Goal: Task Accomplishment & Management: Complete application form

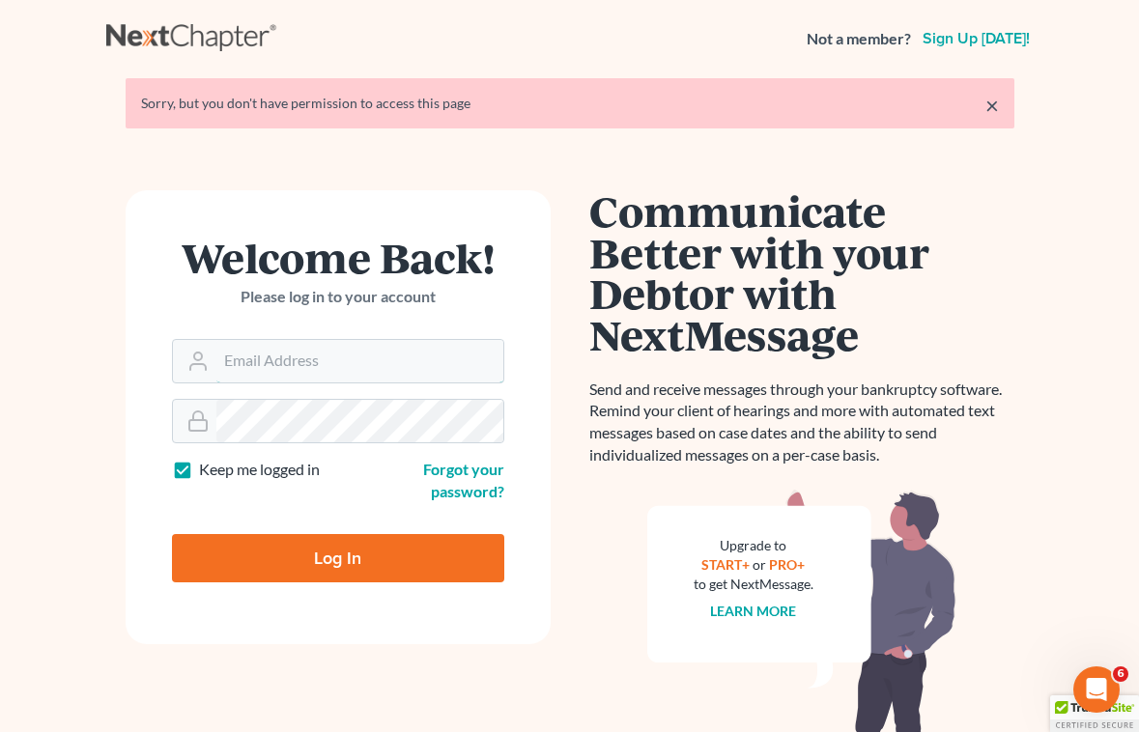
type input "[EMAIL_ADDRESS][DOMAIN_NAME]"
click at [266, 564] on input "Log In" at bounding box center [338, 558] width 332 height 48
type input "Thinking..."
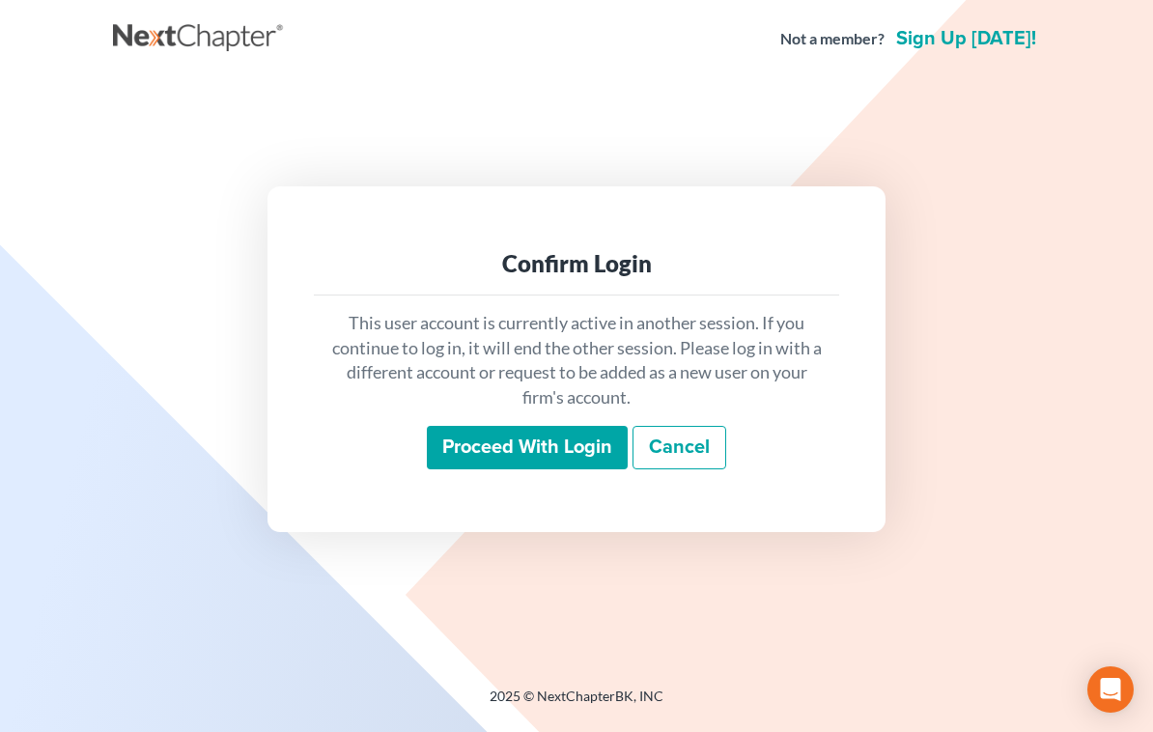
click at [500, 434] on input "Proceed with login" at bounding box center [527, 448] width 201 height 44
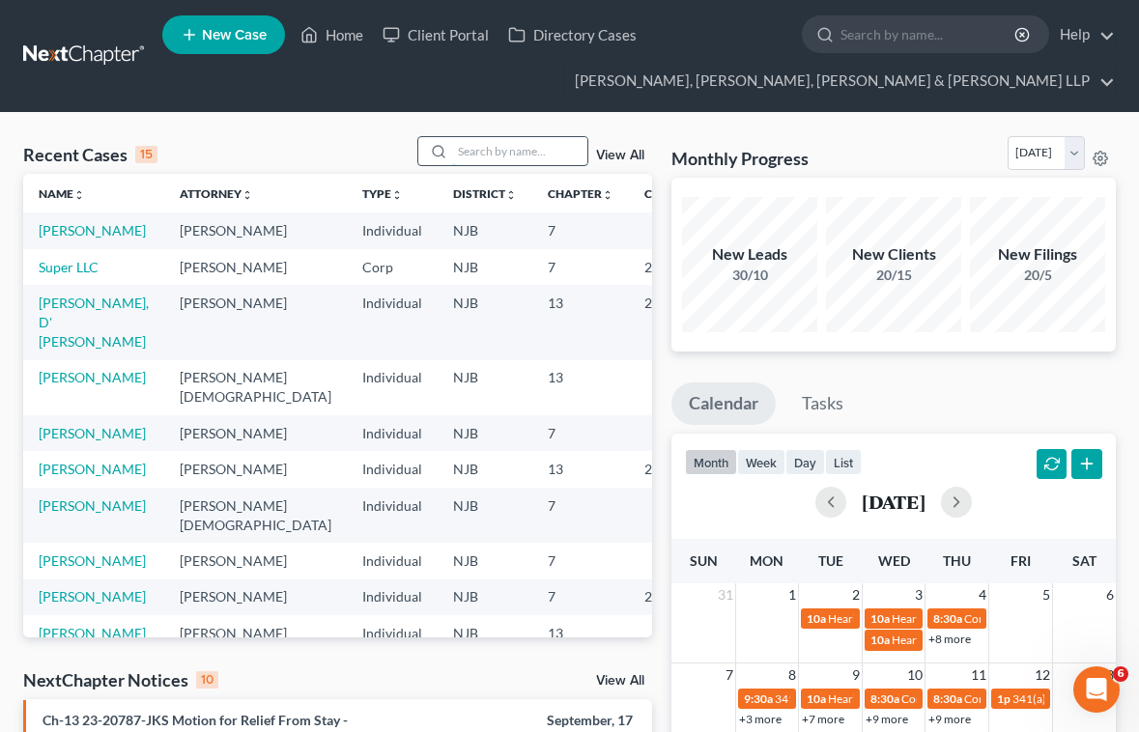
click at [493, 155] on input "search" at bounding box center [519, 151] width 135 height 28
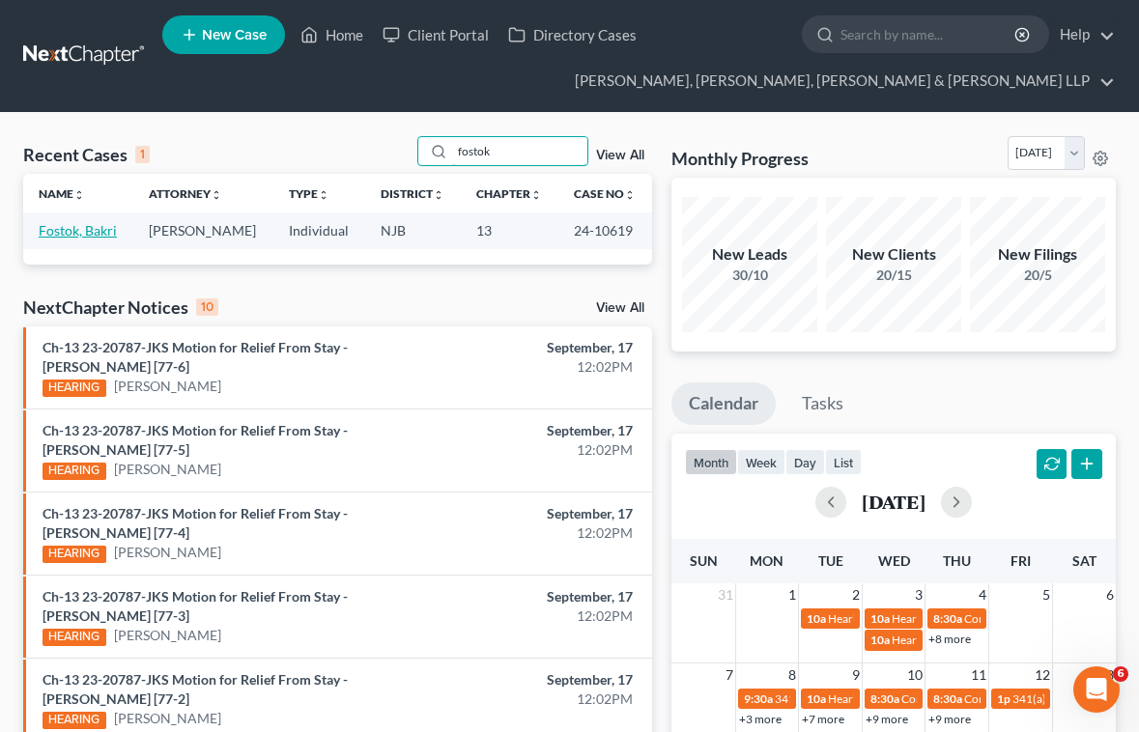
type input "fostok"
click at [100, 227] on link "Fostok, Bakri" at bounding box center [78, 230] width 78 height 16
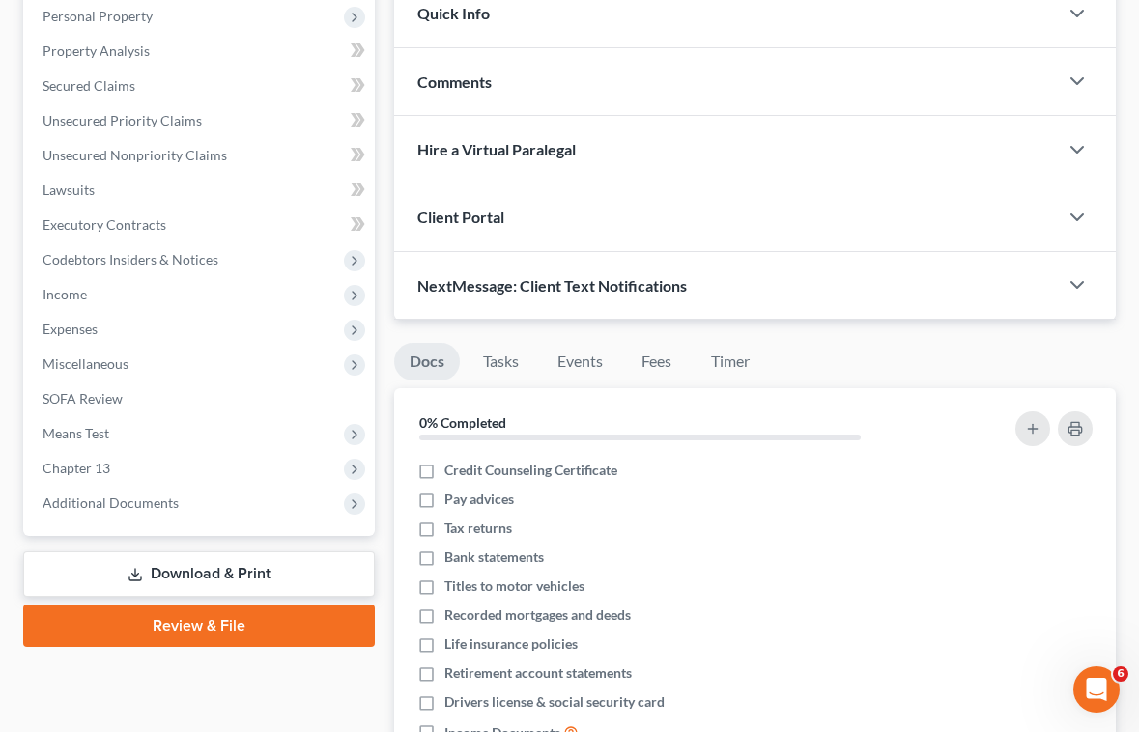
scroll to position [483, 0]
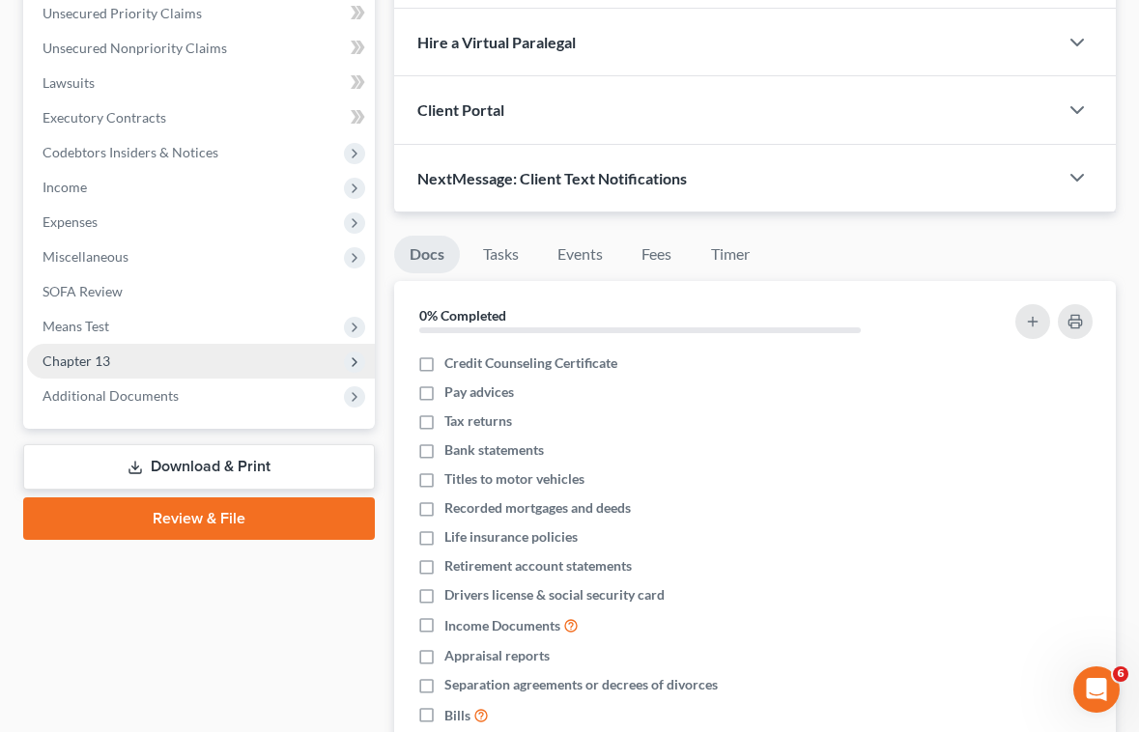
click at [97, 360] on span "Chapter 13" at bounding box center [76, 361] width 68 height 16
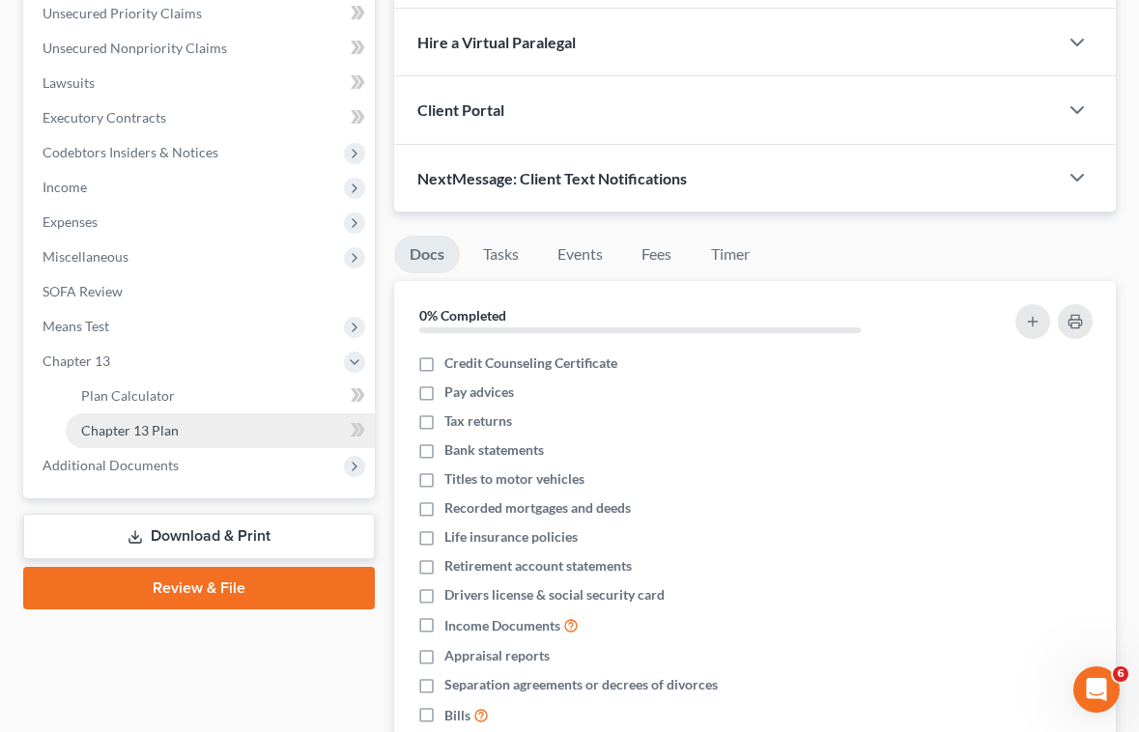
click at [109, 427] on span "Chapter 13 Plan" at bounding box center [130, 430] width 98 height 16
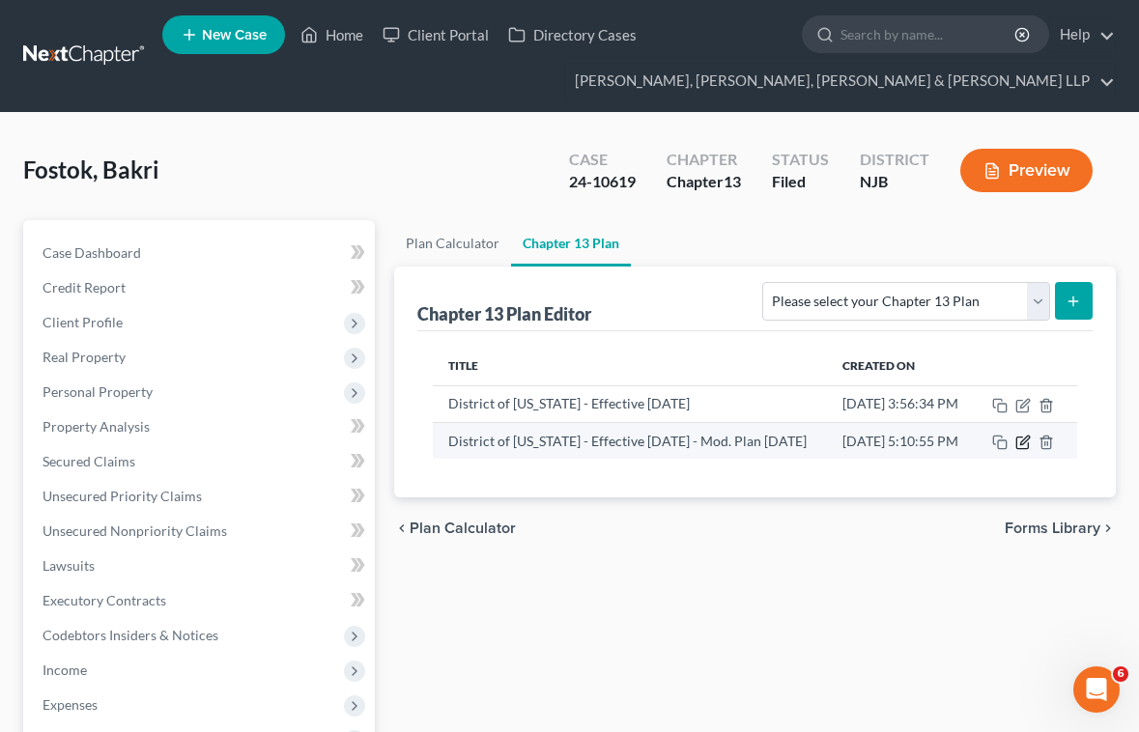
click at [1031, 450] on icon "button" at bounding box center [1022, 442] width 15 height 15
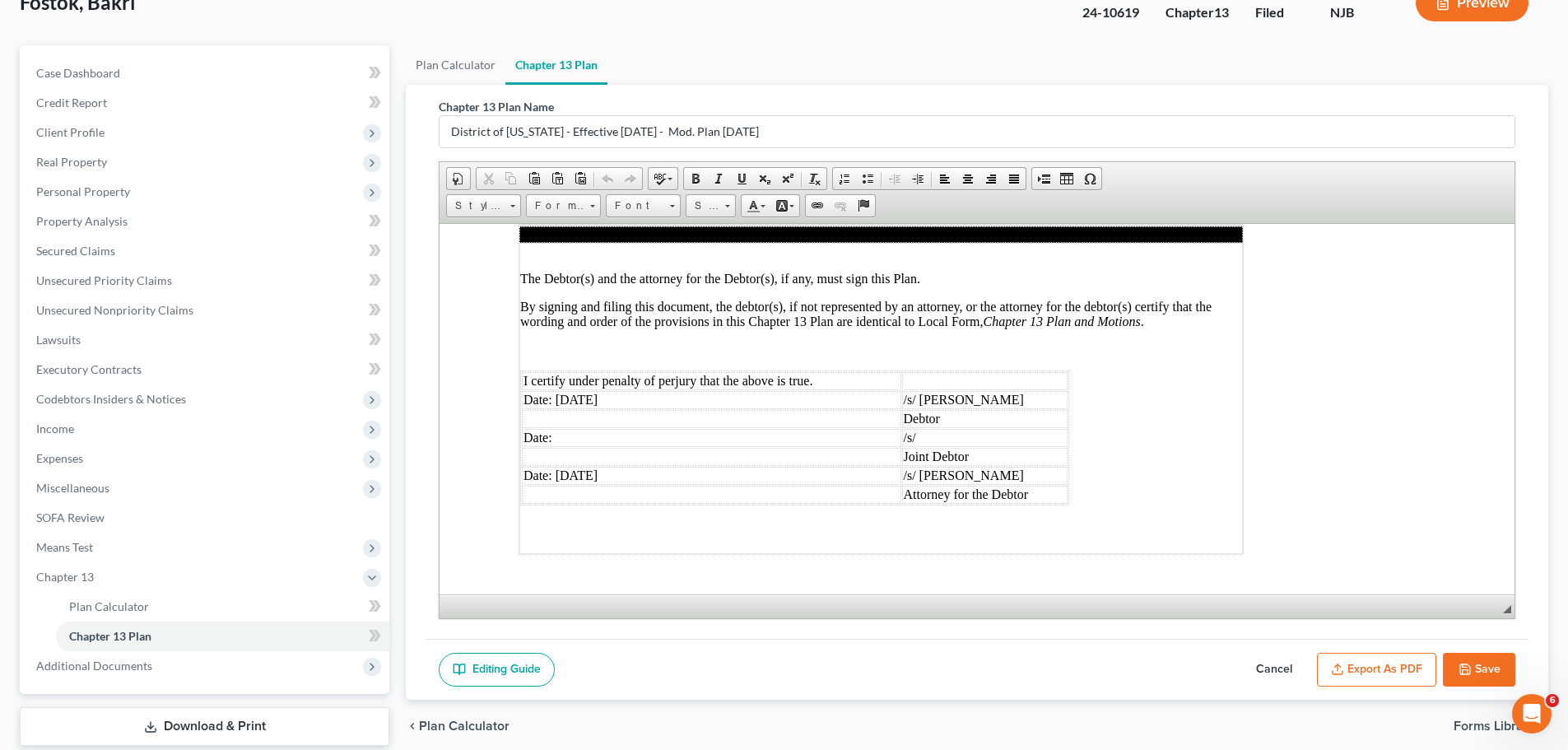
scroll to position [214, 0]
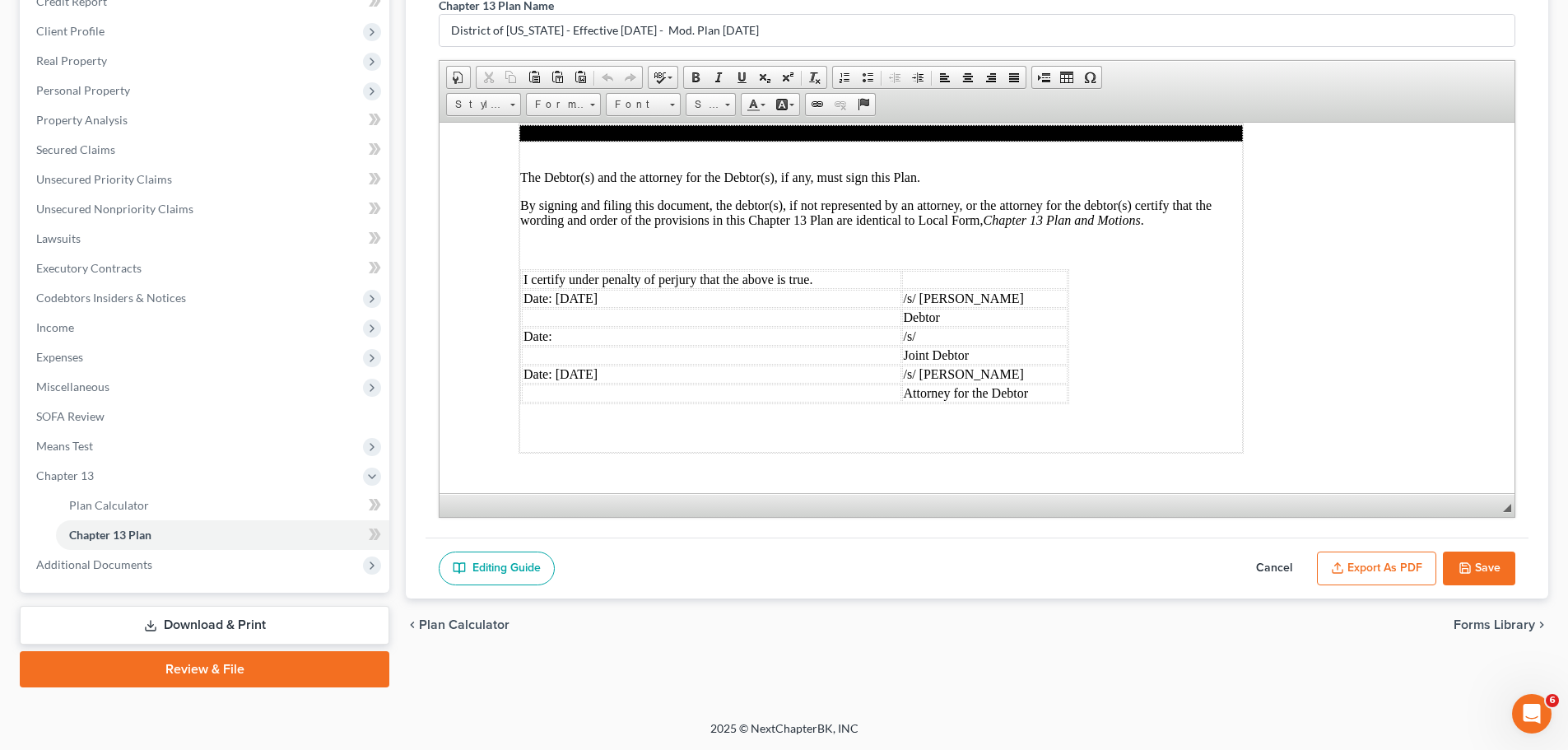
click at [982, 573] on button "Export as PDF" at bounding box center [1376, 568] width 119 height 35
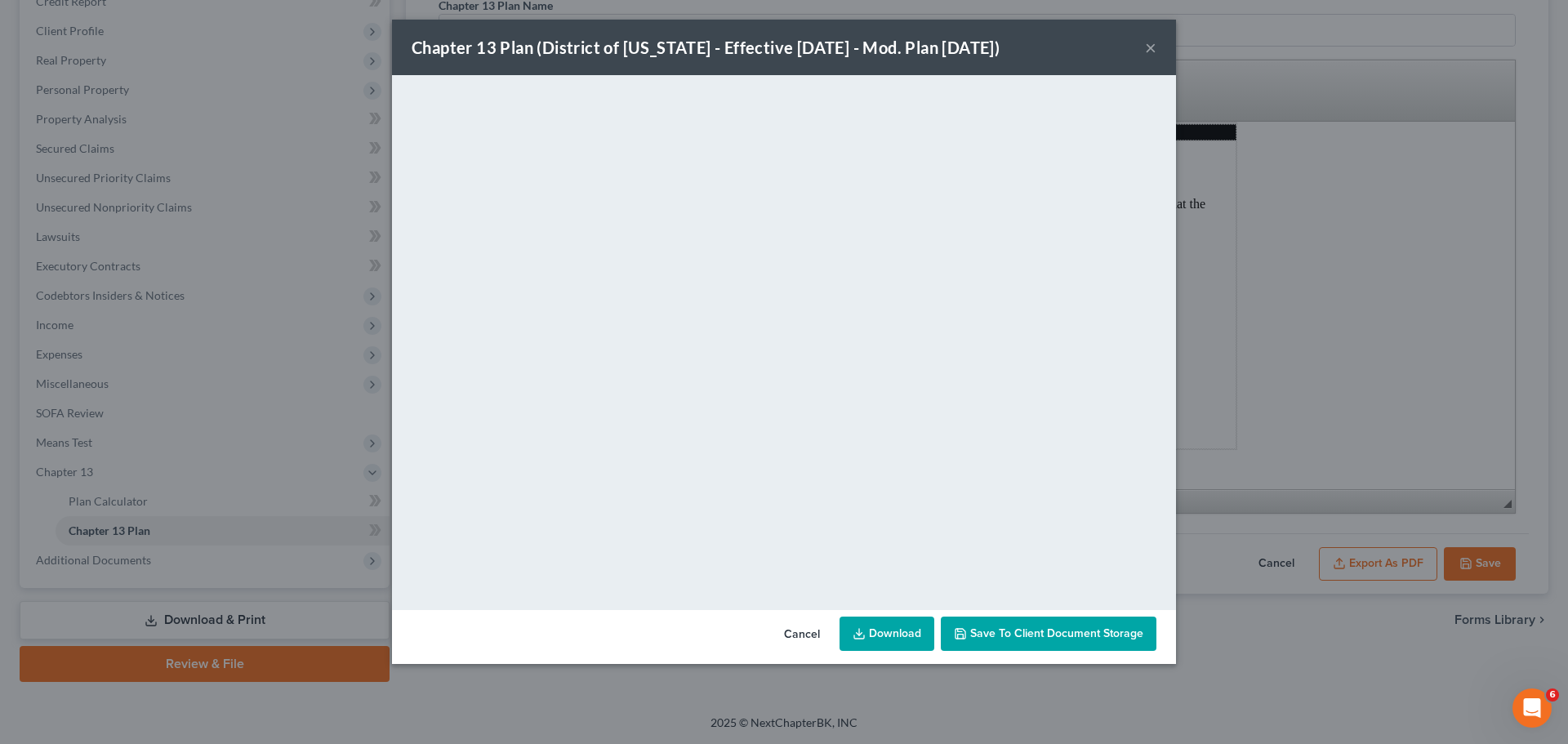
click at [786, 618] on button "Cancel" at bounding box center [801, 634] width 62 height 33
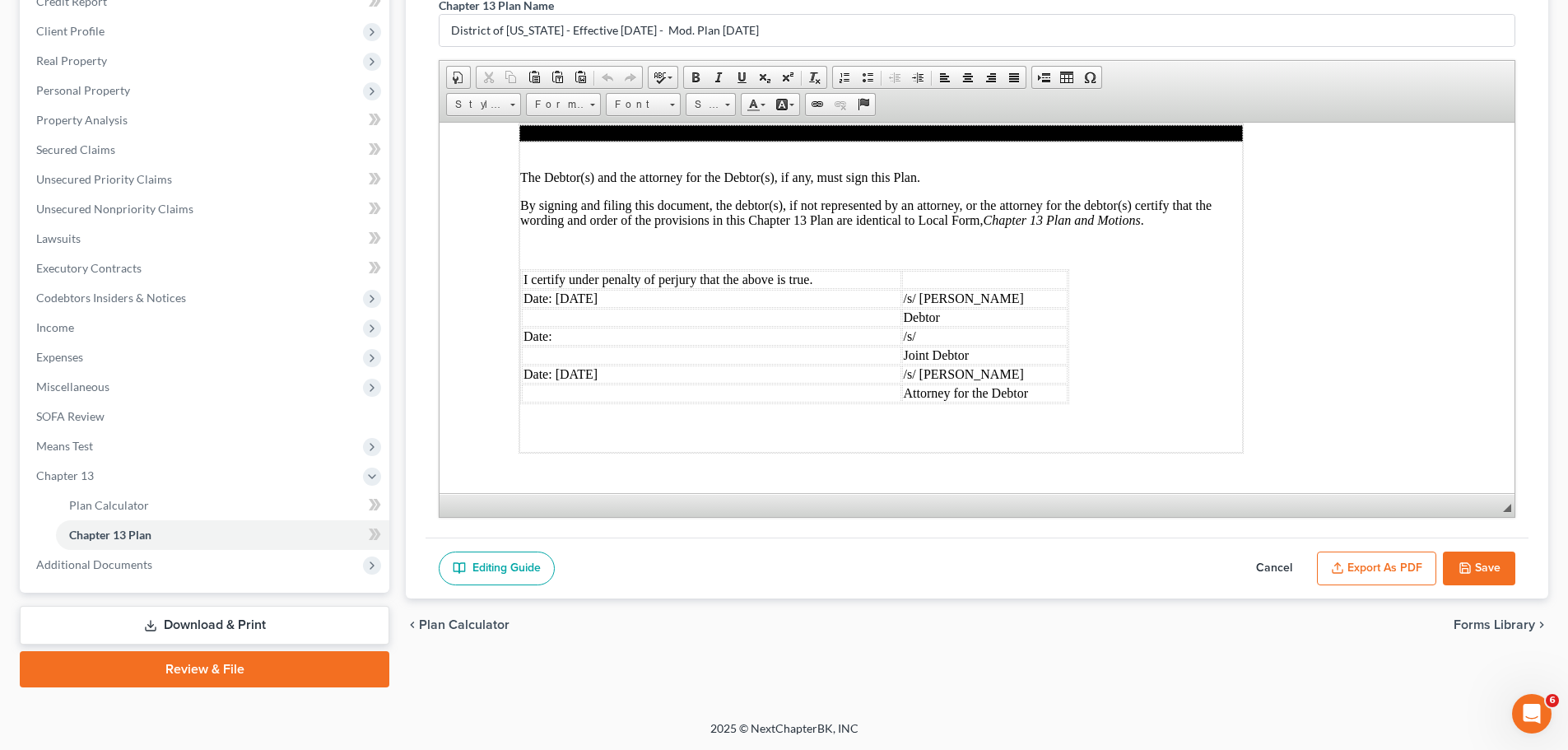
click at [982, 570] on button "Save" at bounding box center [1479, 568] width 72 height 35
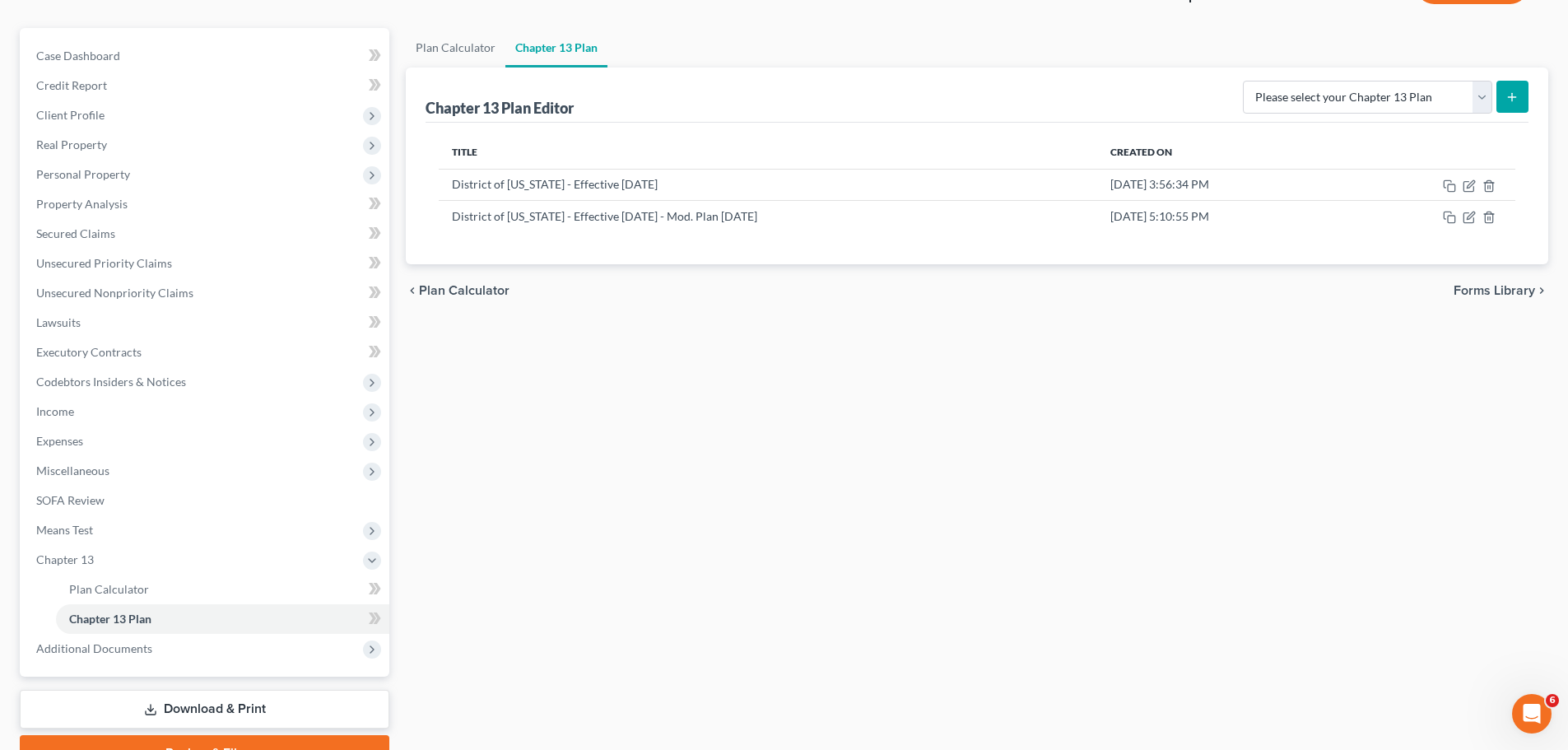
scroll to position [0, 0]
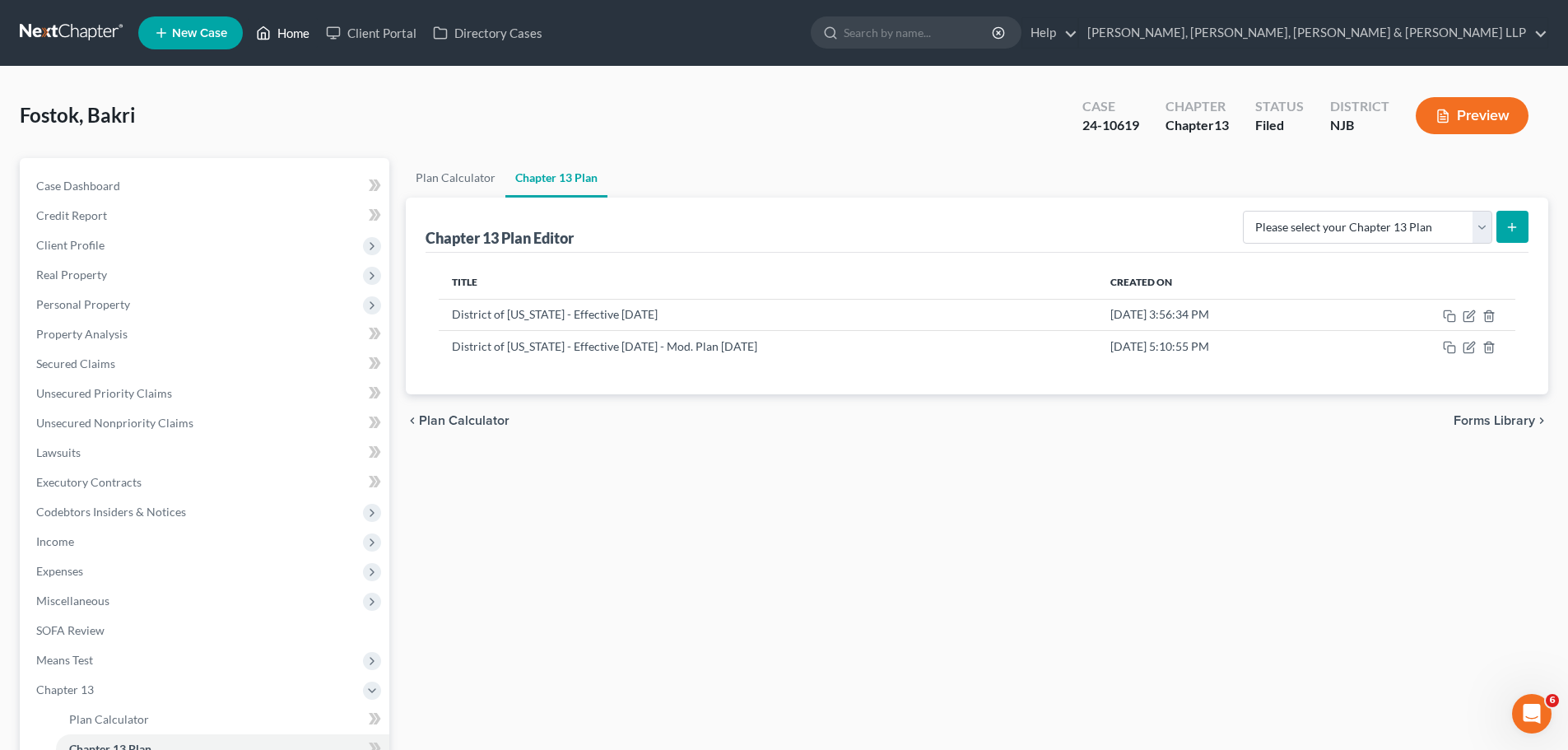
click at [288, 32] on link "Home" at bounding box center [283, 32] width 70 height 30
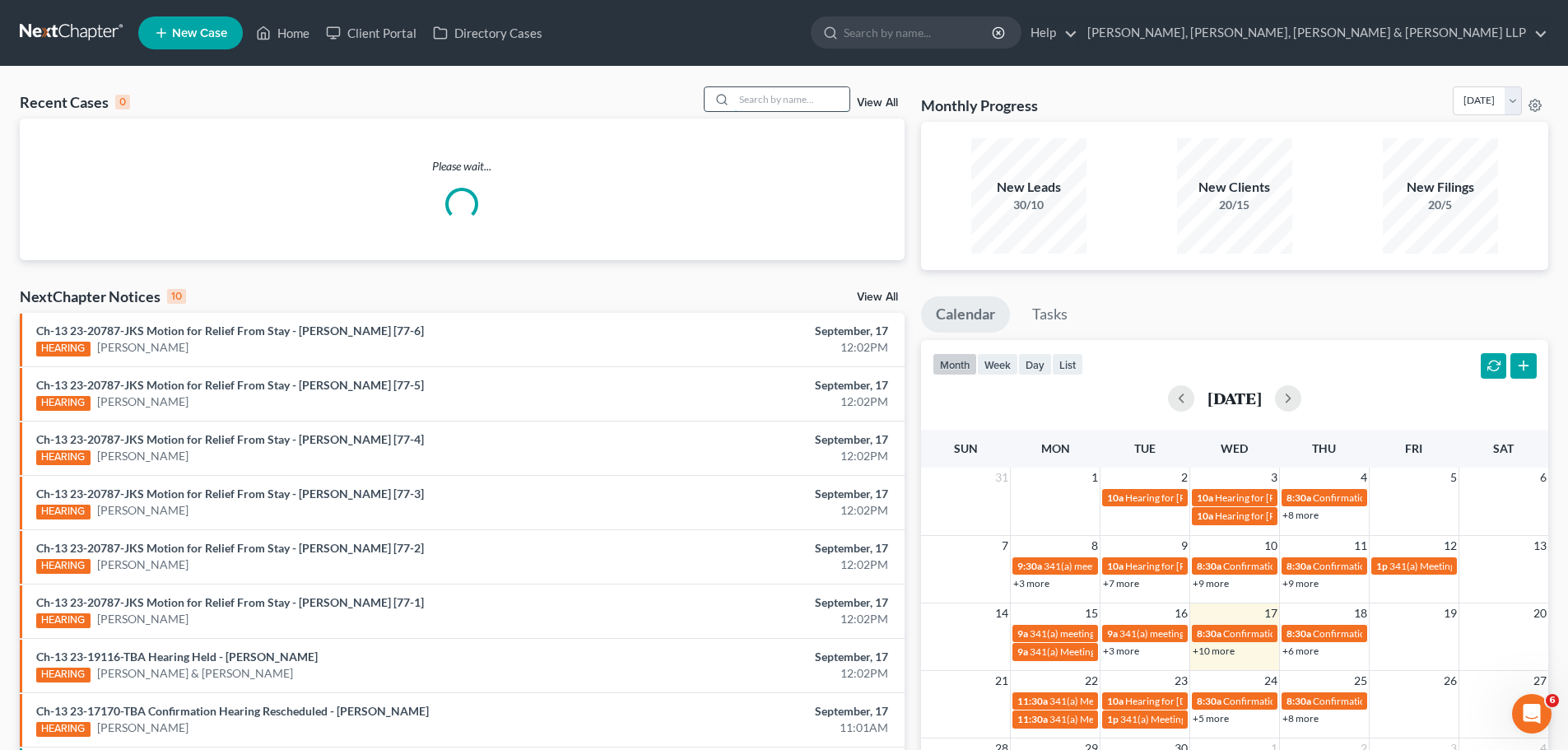
click at [768, 99] on input "search" at bounding box center [792, 99] width 115 height 24
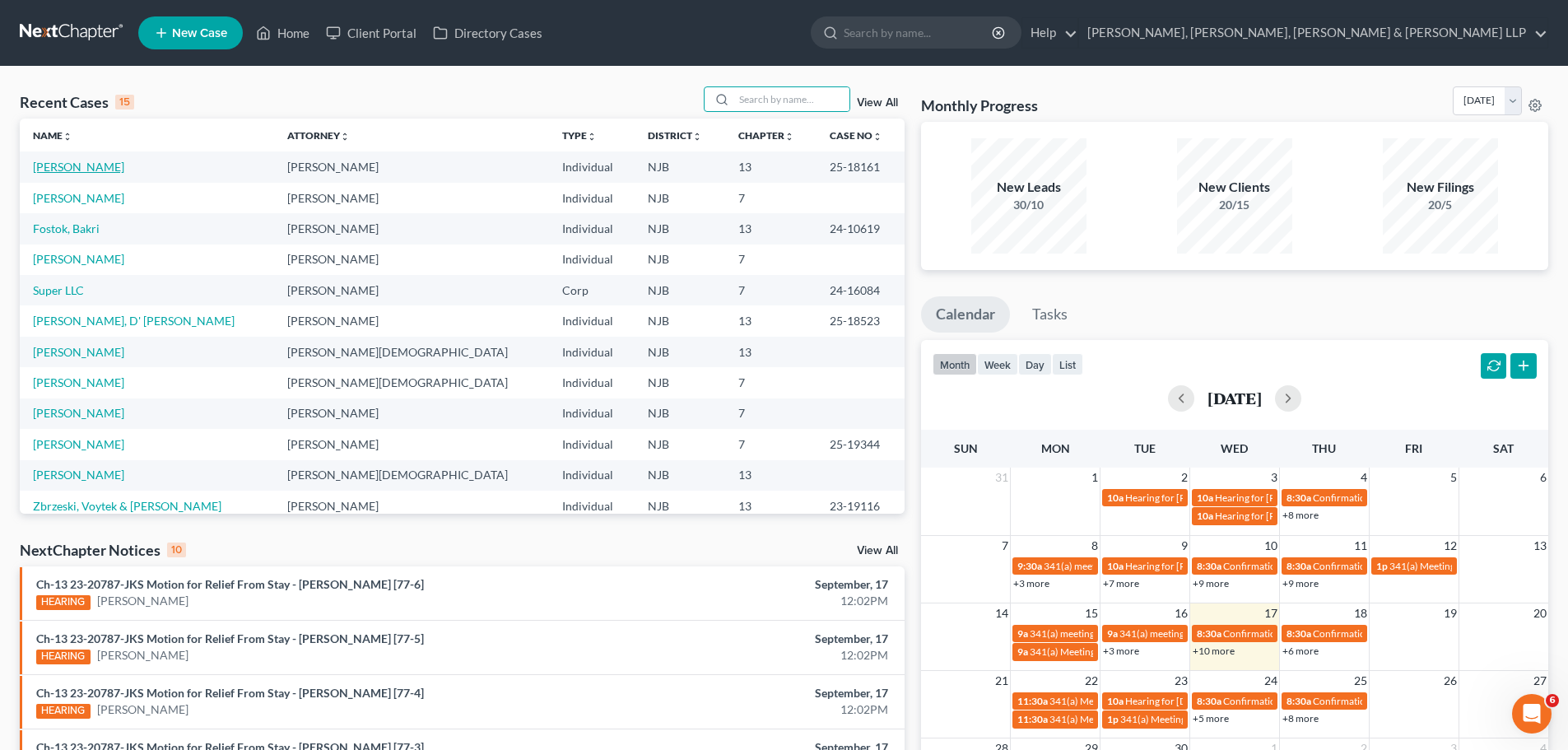
click at [61, 167] on link "[PERSON_NAME]" at bounding box center [78, 166] width 91 height 14
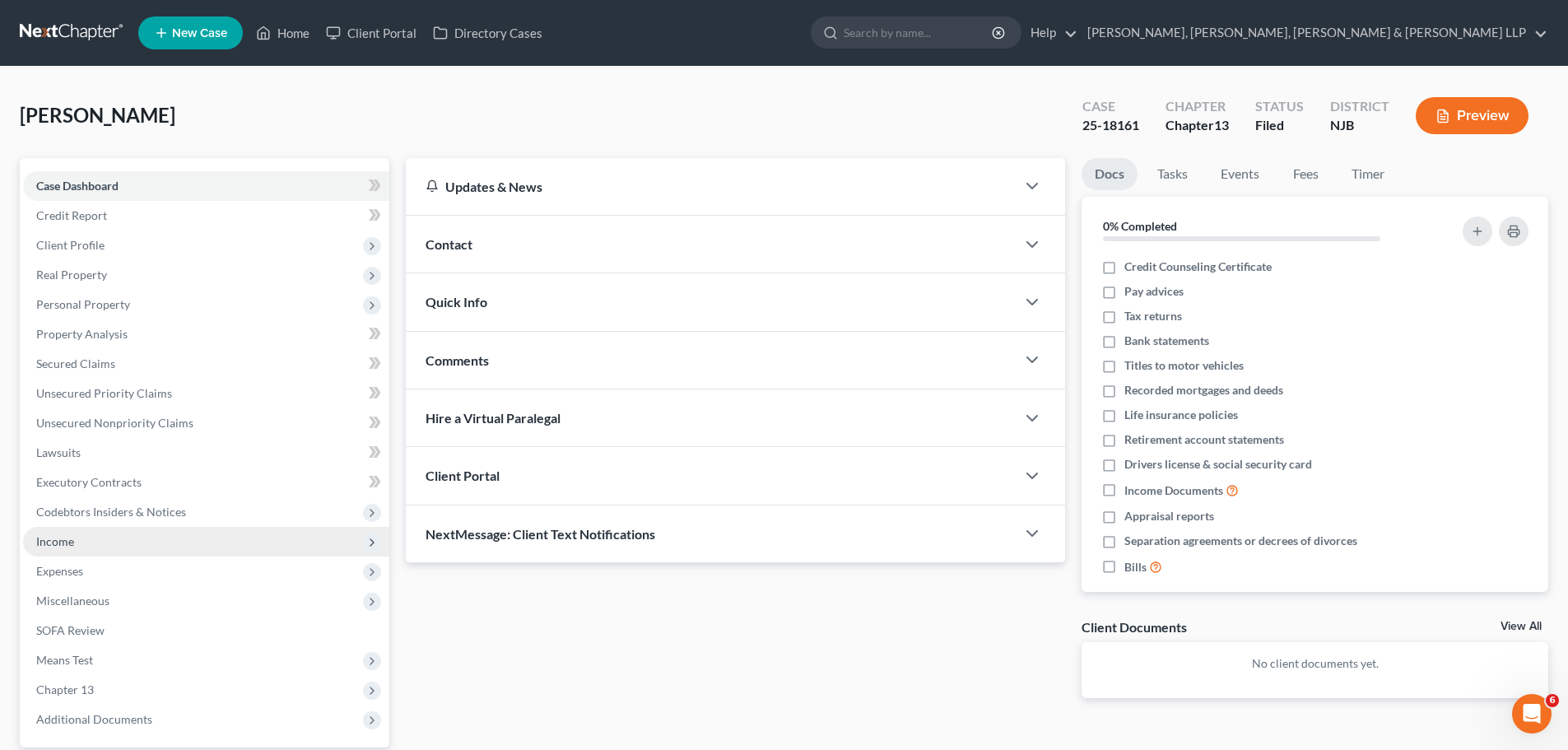
click at [35, 535] on span "Income" at bounding box center [206, 541] width 366 height 30
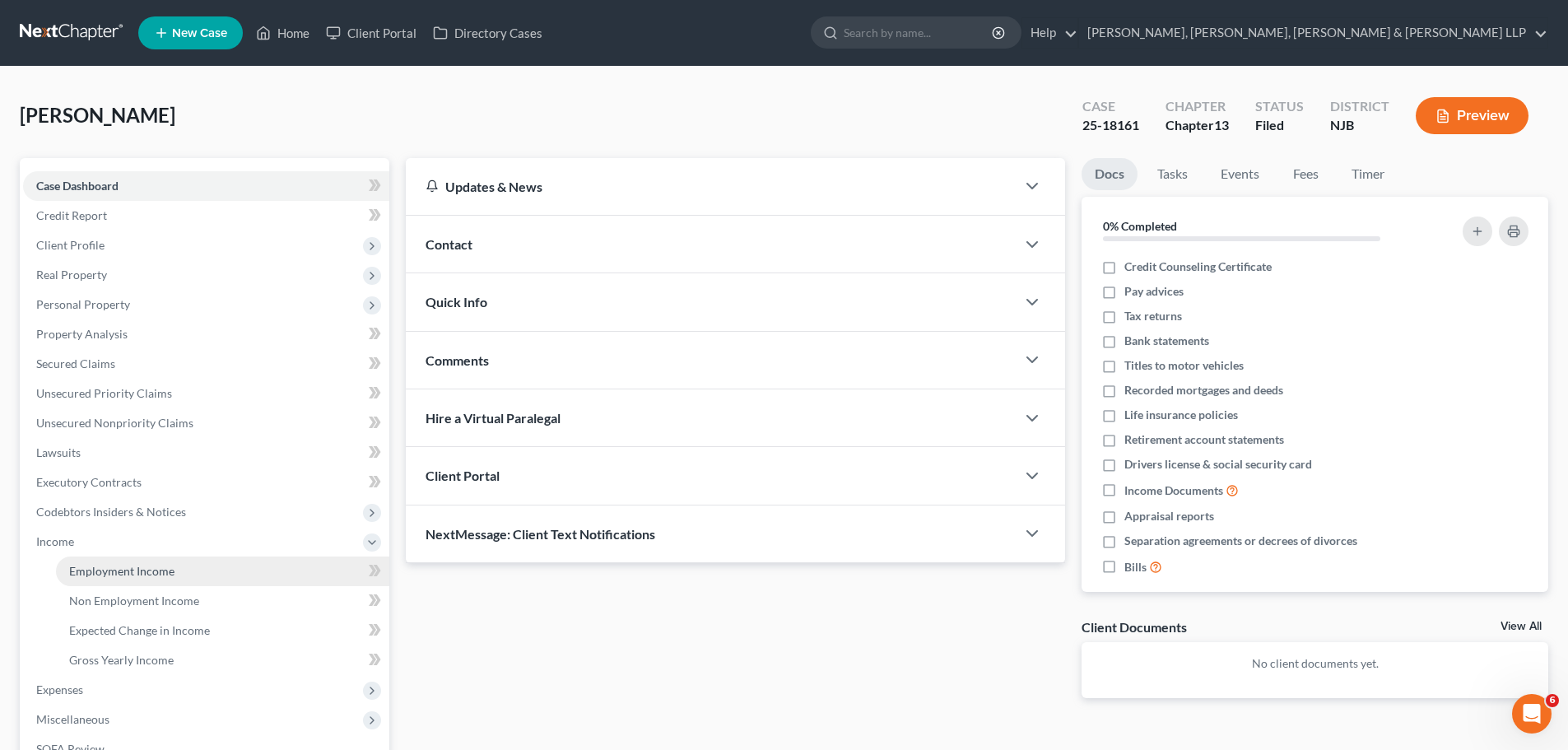
click at [72, 564] on span "Employment Income" at bounding box center [122, 571] width 106 height 14
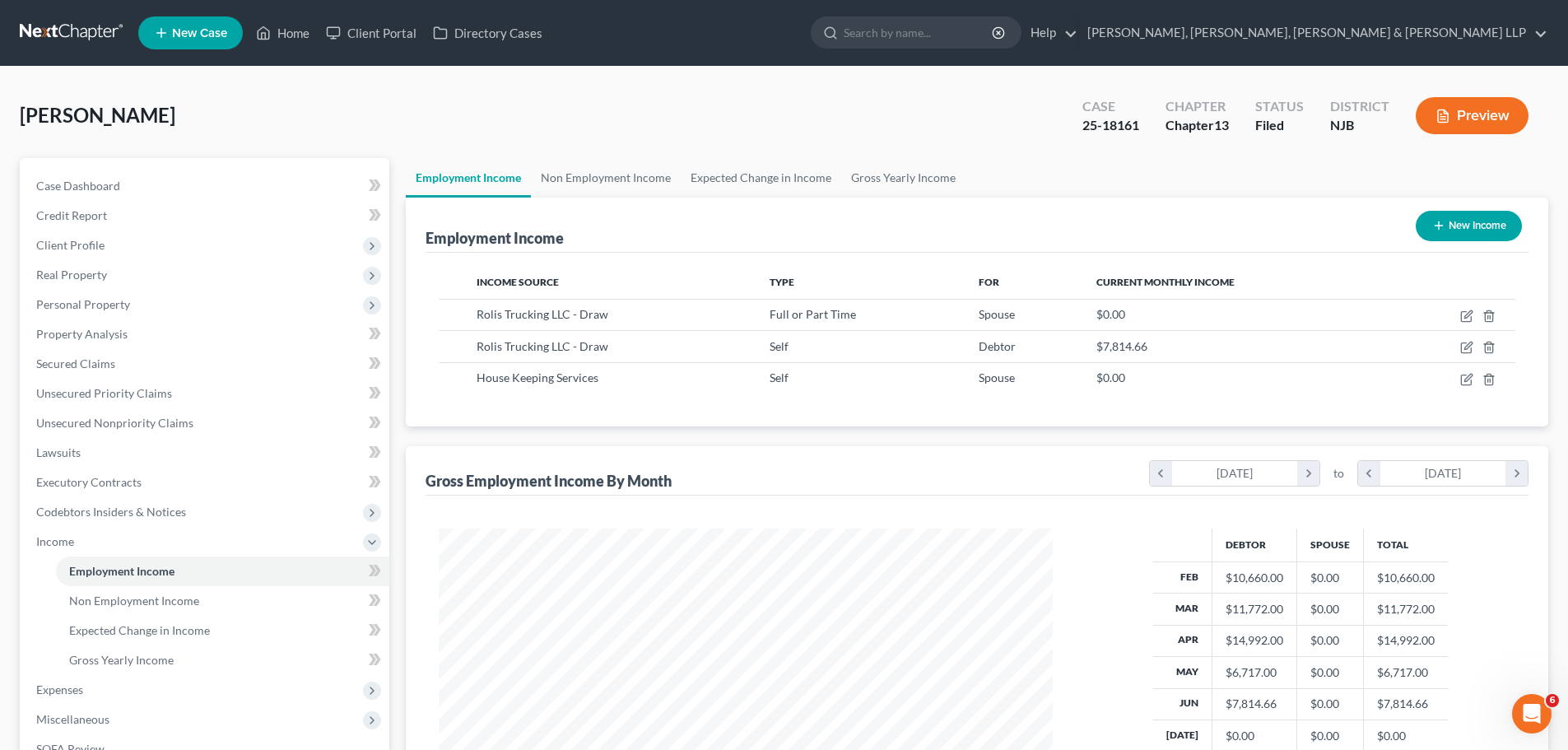
scroll to position [307, 647]
click at [594, 182] on link "Non Employment Income" at bounding box center [606, 177] width 150 height 39
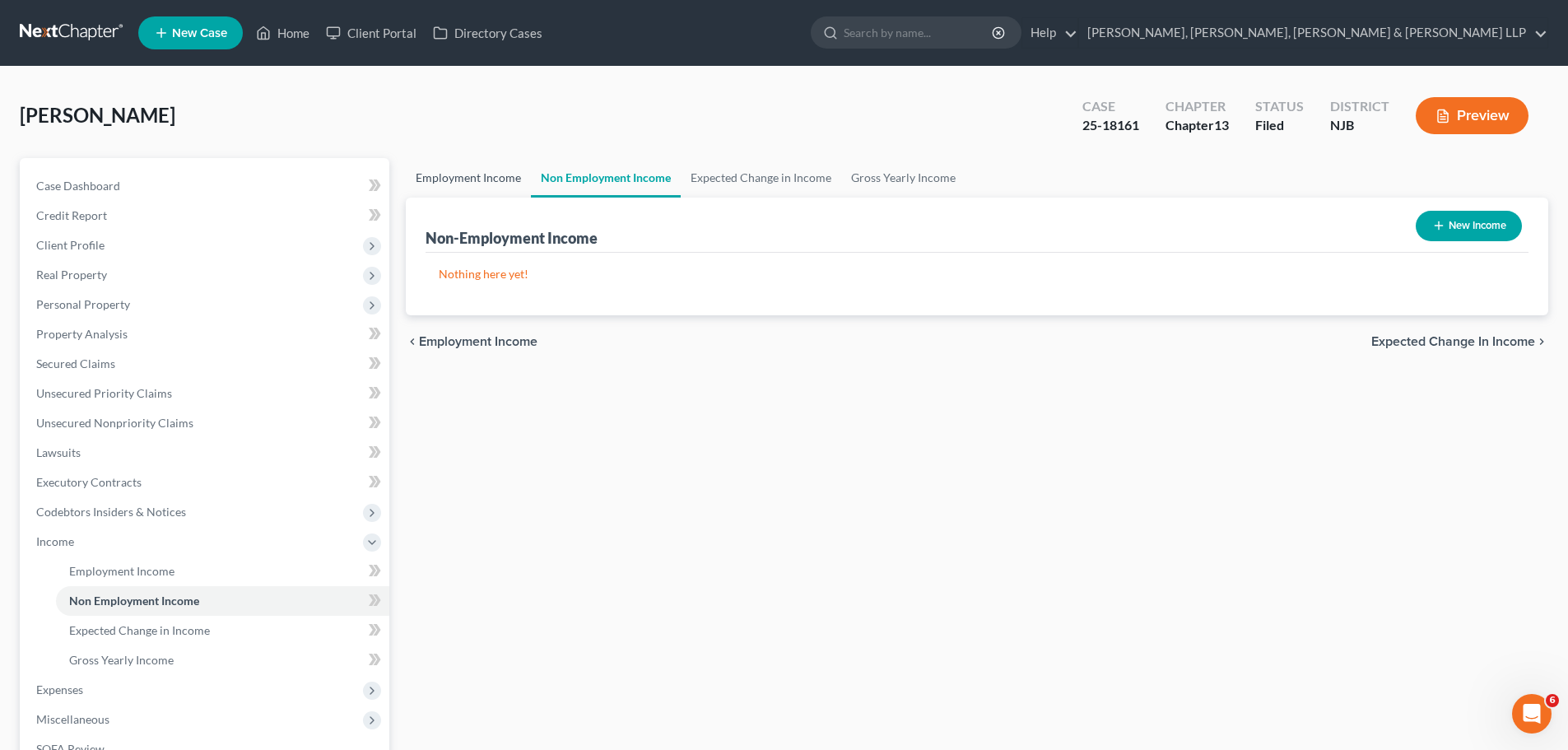
click at [487, 177] on link "Employment Income" at bounding box center [468, 177] width 125 height 39
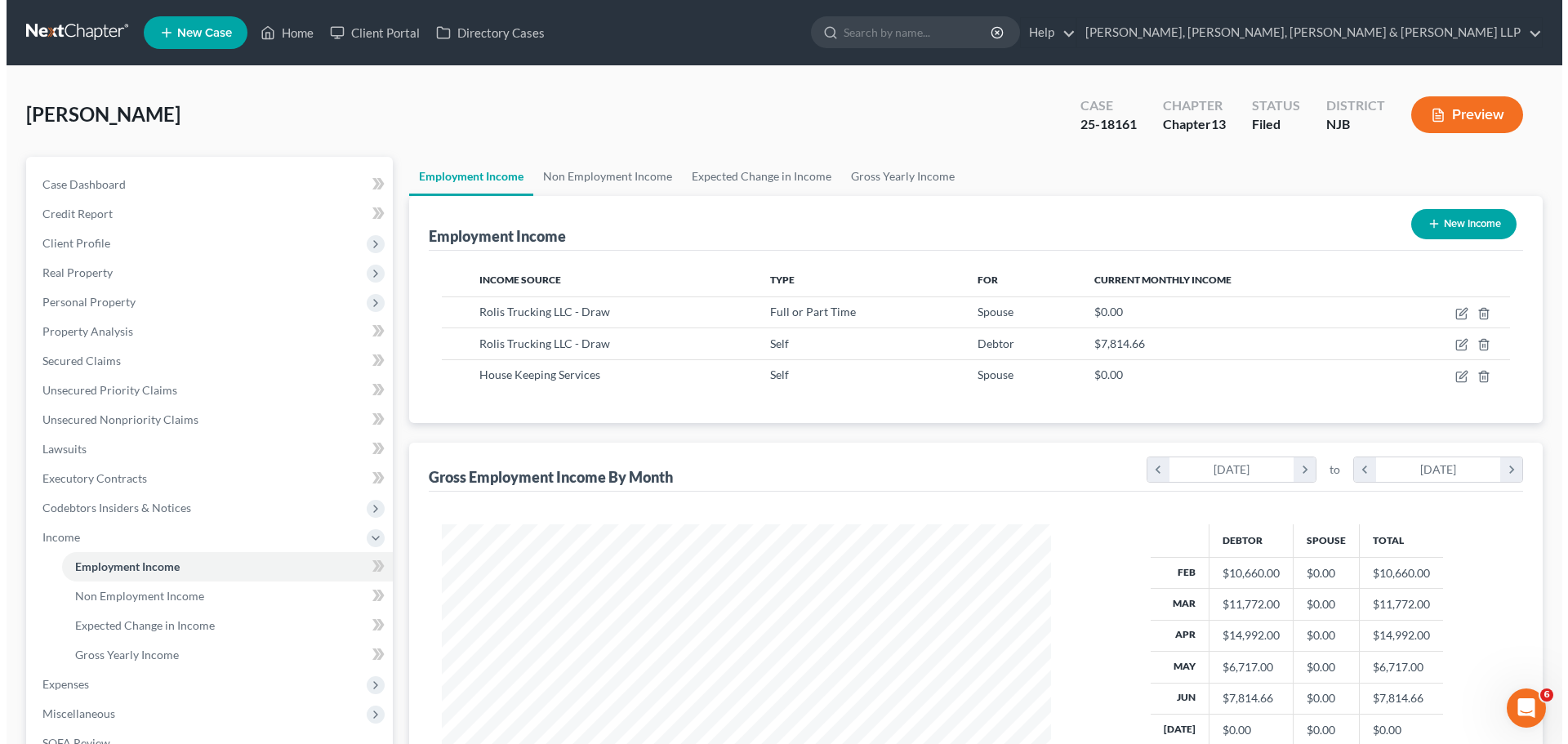
scroll to position [304, 642]
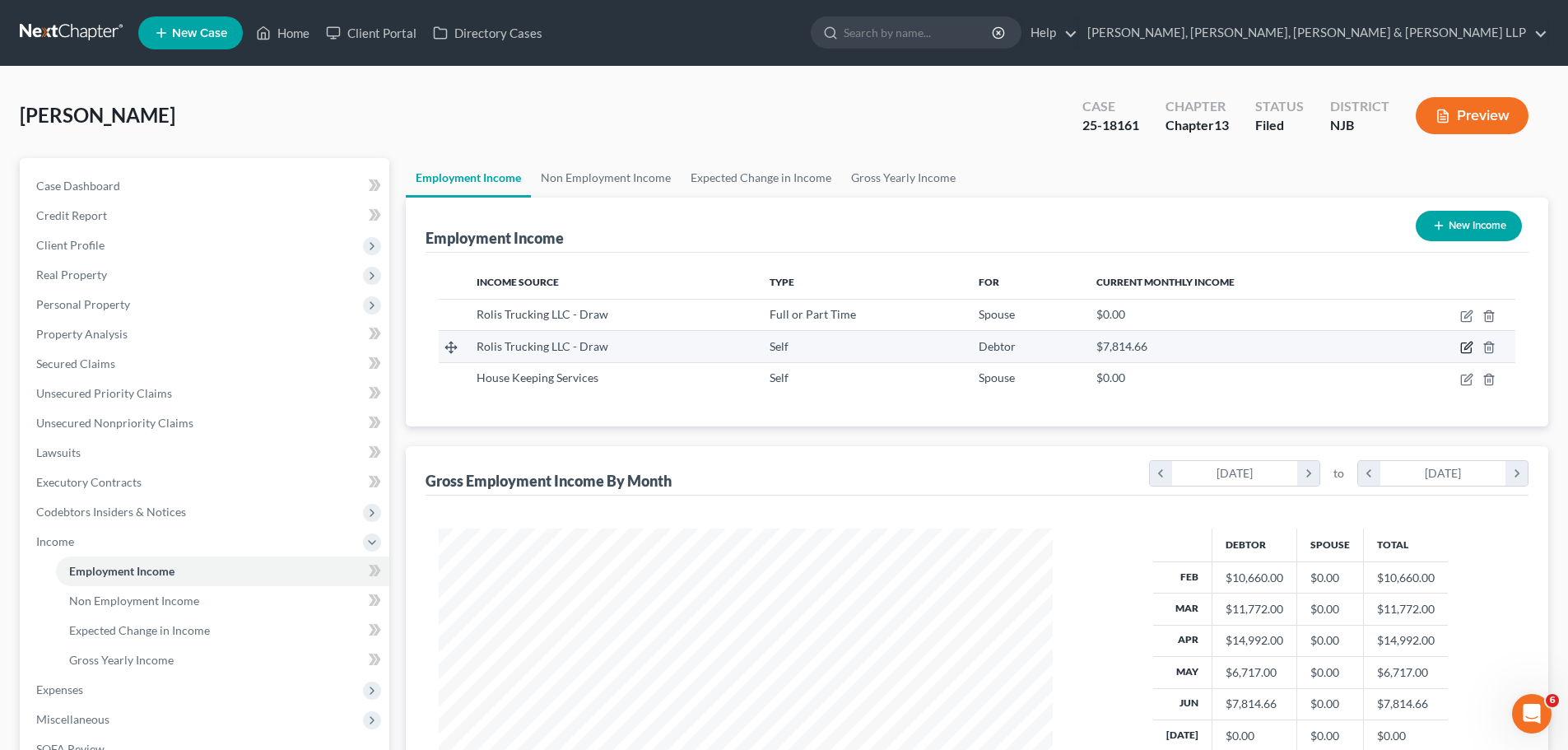
click at [982, 345] on icon "button" at bounding box center [1466, 347] width 13 height 13
select select "1"
select select "33"
select select "0"
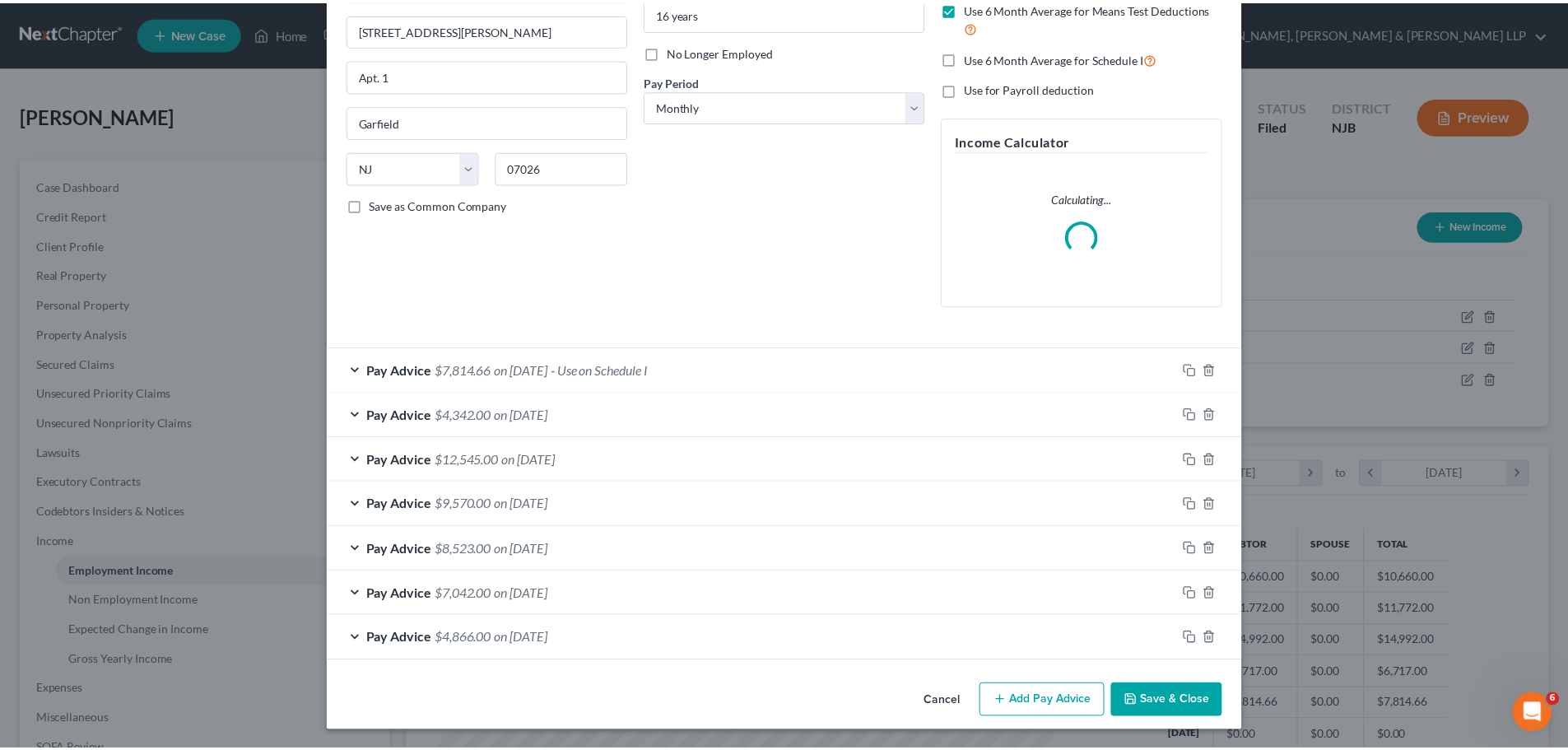
scroll to position [190, 0]
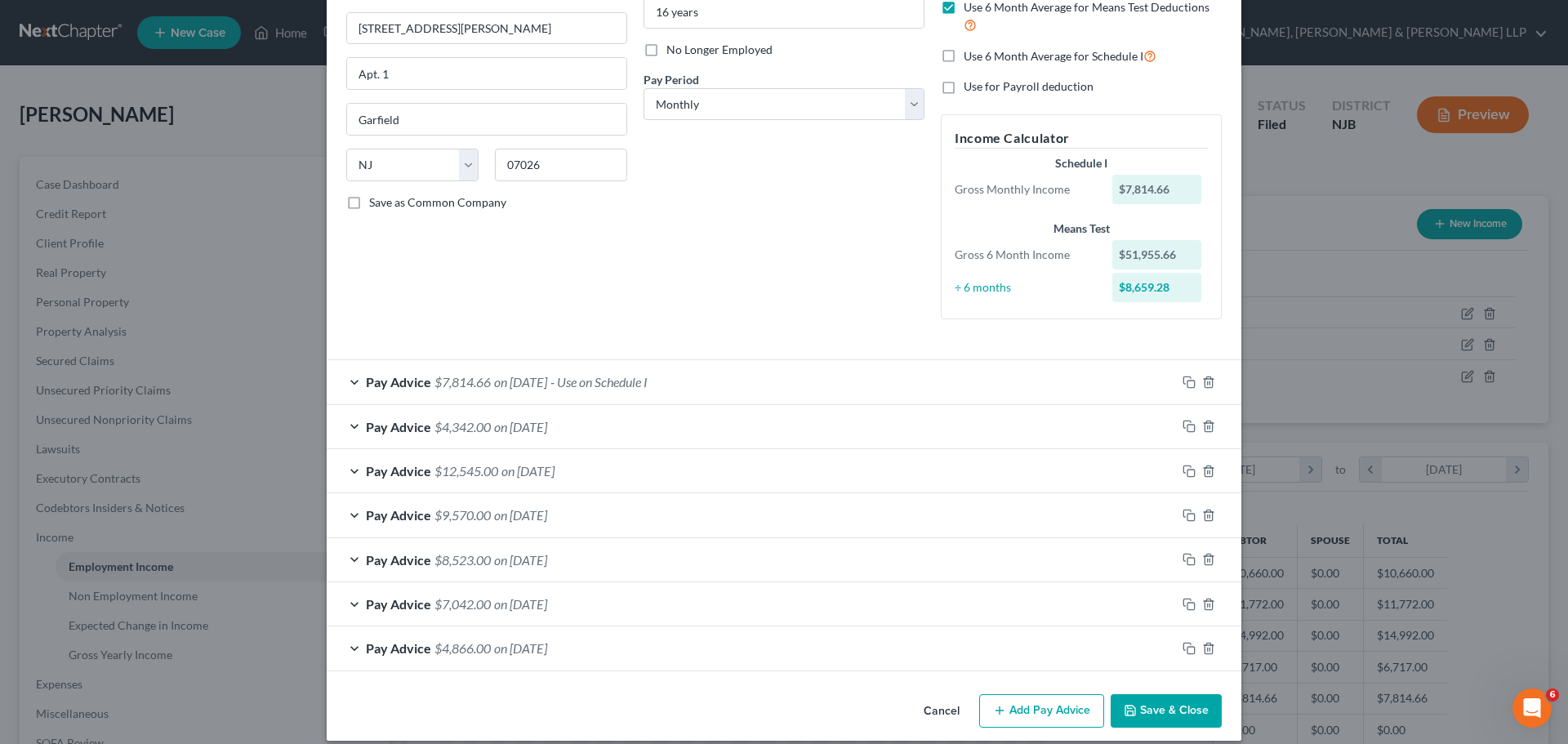
click at [735, 378] on div "Pay Advice $7,814.66 on [DATE] - Use on Schedule I" at bounding box center [751, 381] width 850 height 43
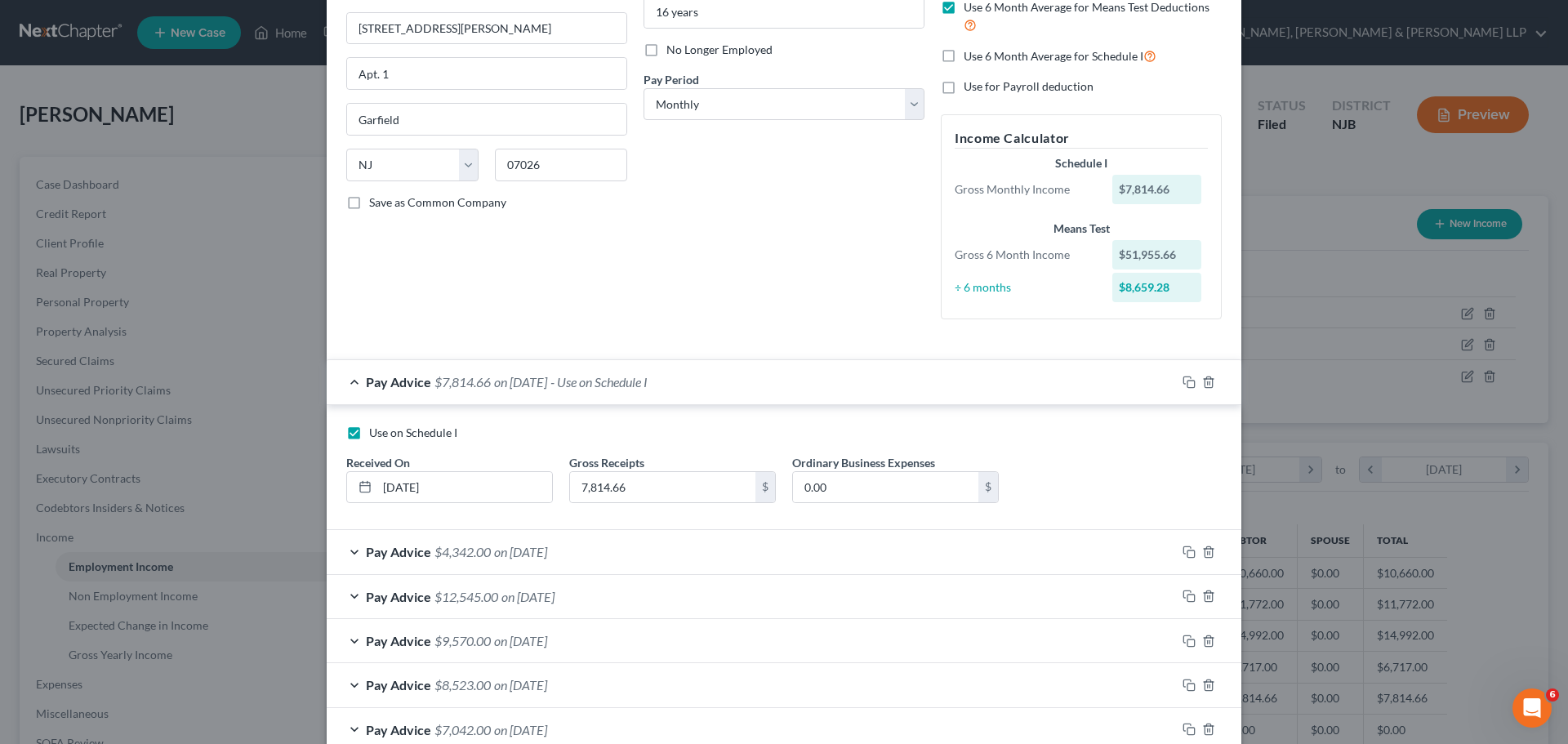
click at [732, 385] on div "Pay Advice $7,814.66 on [DATE] - Use on Schedule I" at bounding box center [751, 381] width 850 height 43
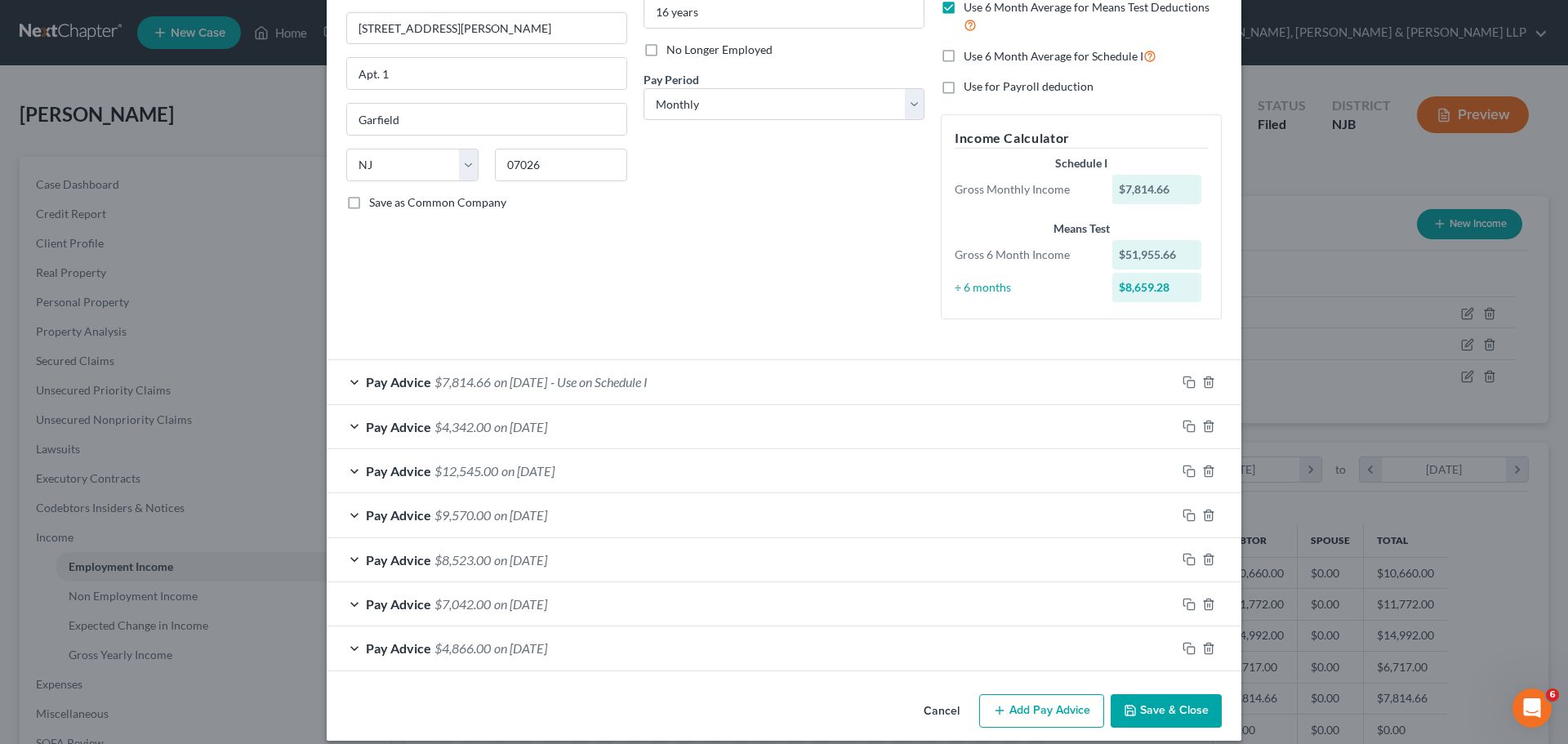
click at [674, 435] on div "Pay Advice $4,342.00 on [DATE]" at bounding box center [751, 426] width 850 height 43
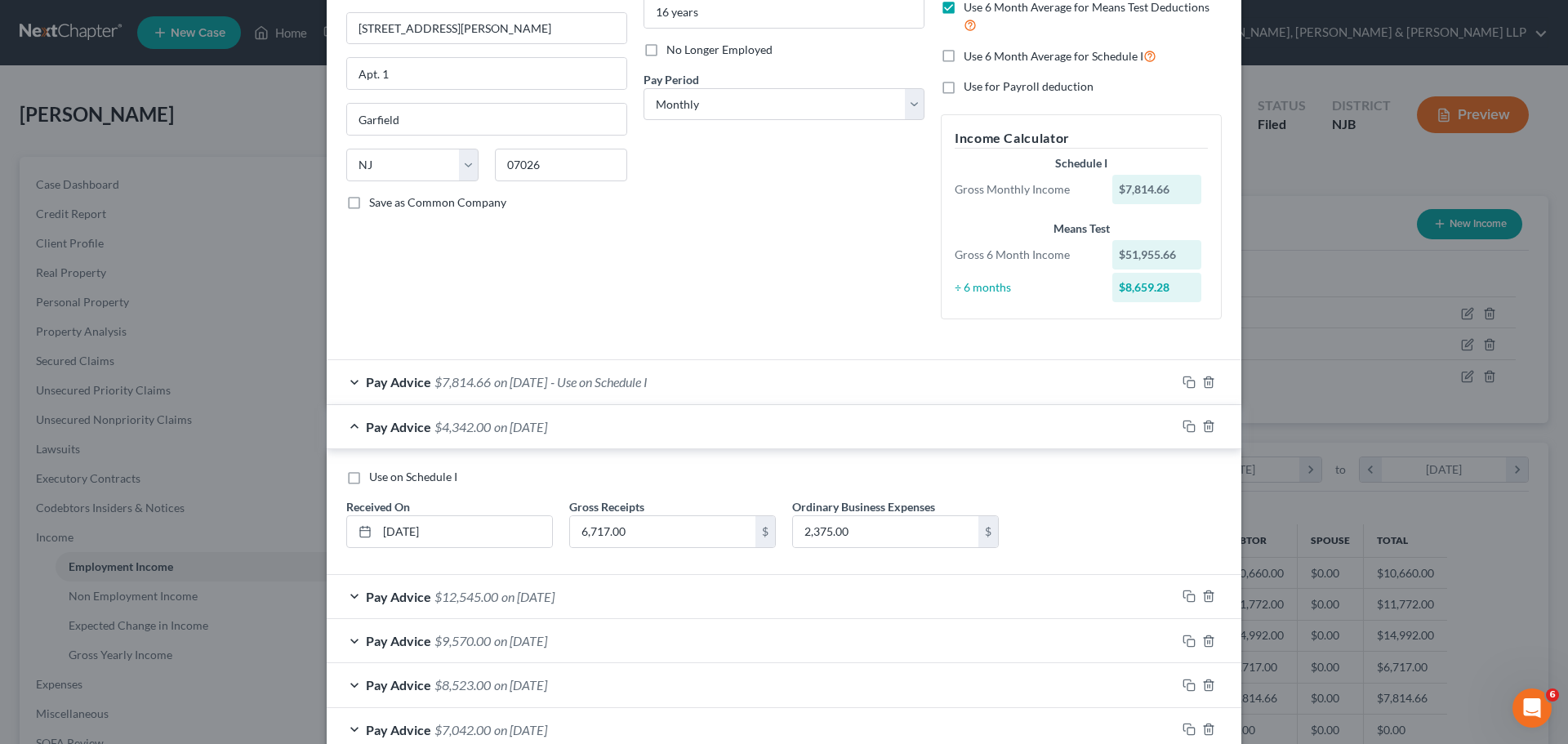
click at [674, 435] on div "Pay Advice $4,342.00 on [DATE]" at bounding box center [751, 426] width 850 height 43
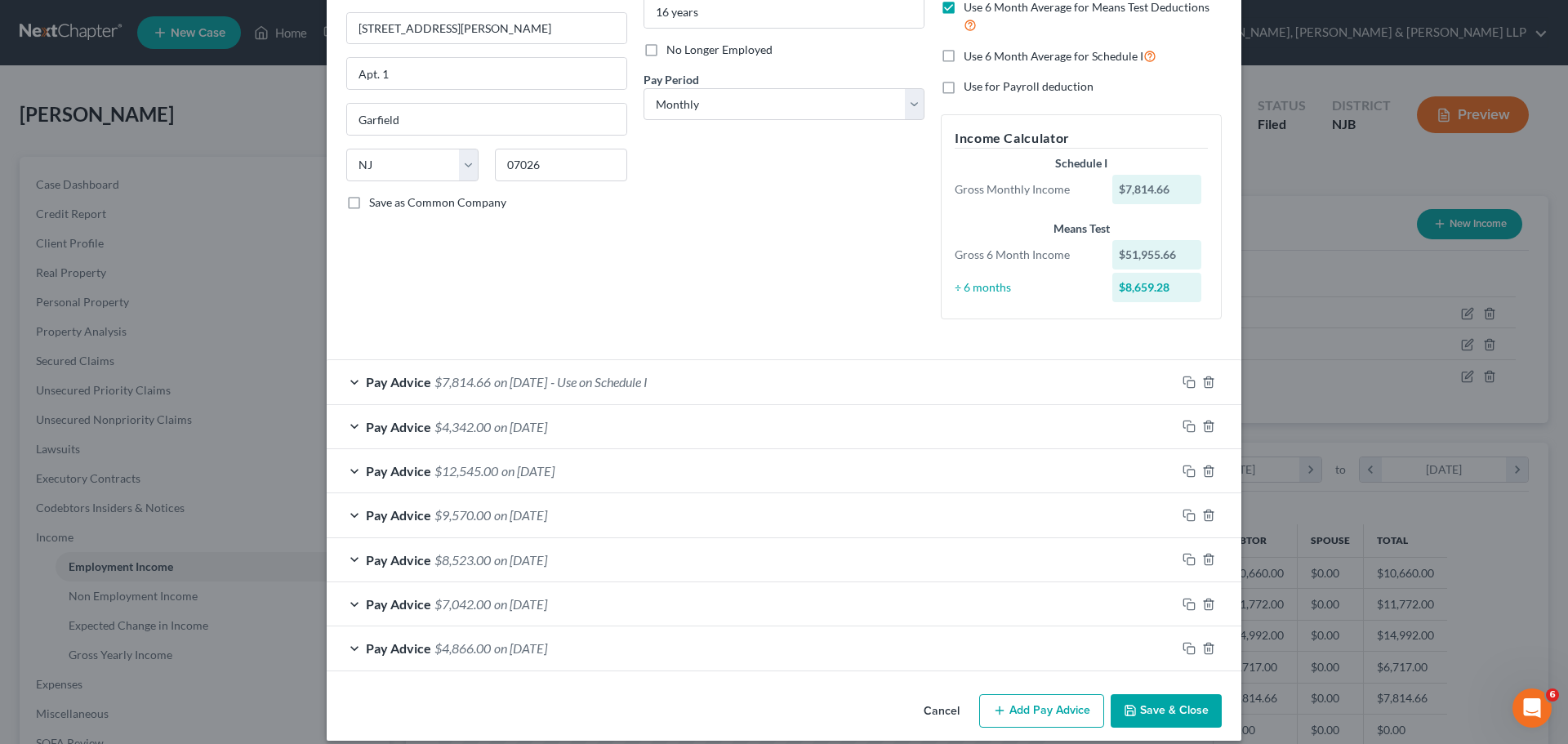
click at [945, 618] on button "Cancel" at bounding box center [941, 712] width 62 height 33
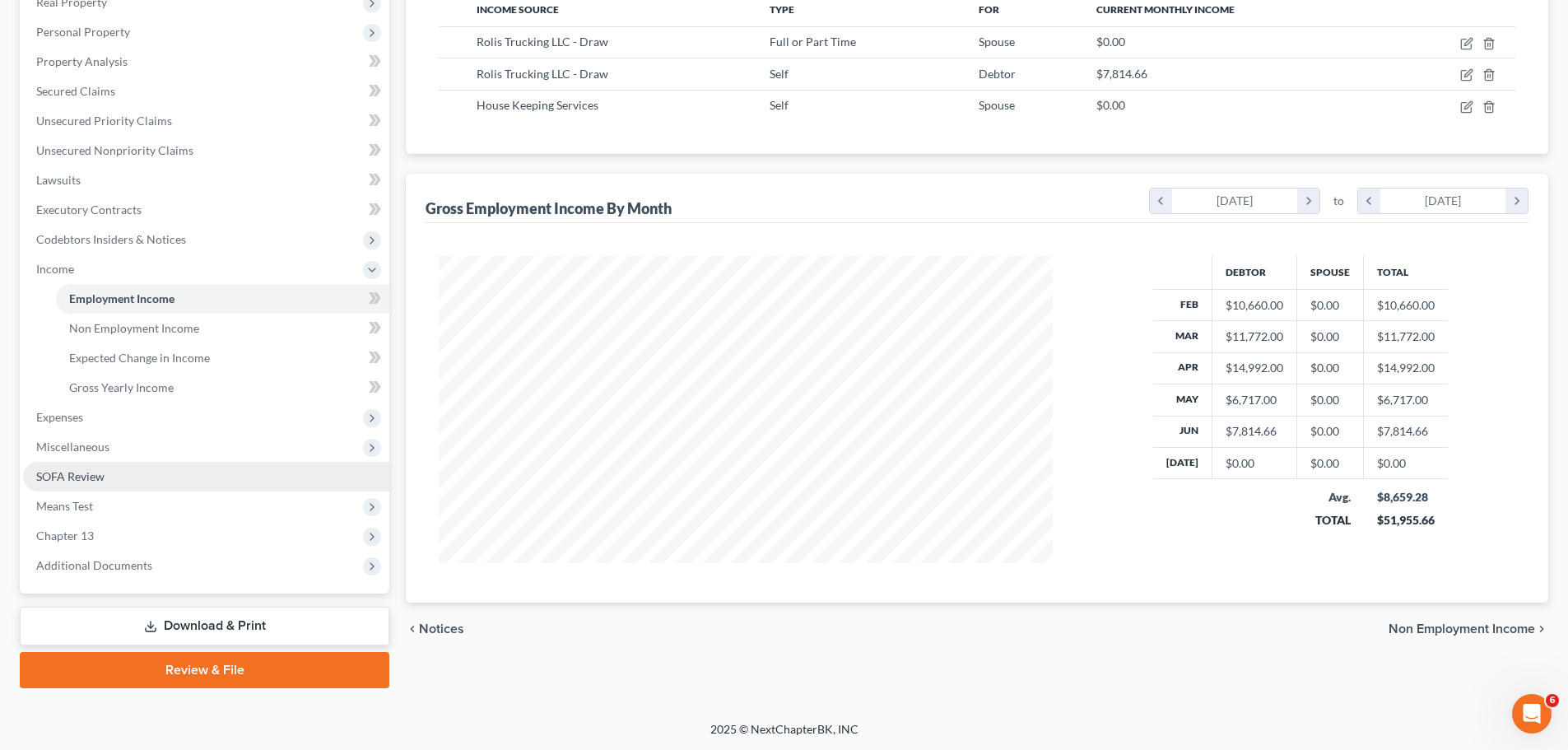
scroll to position [274, 0]
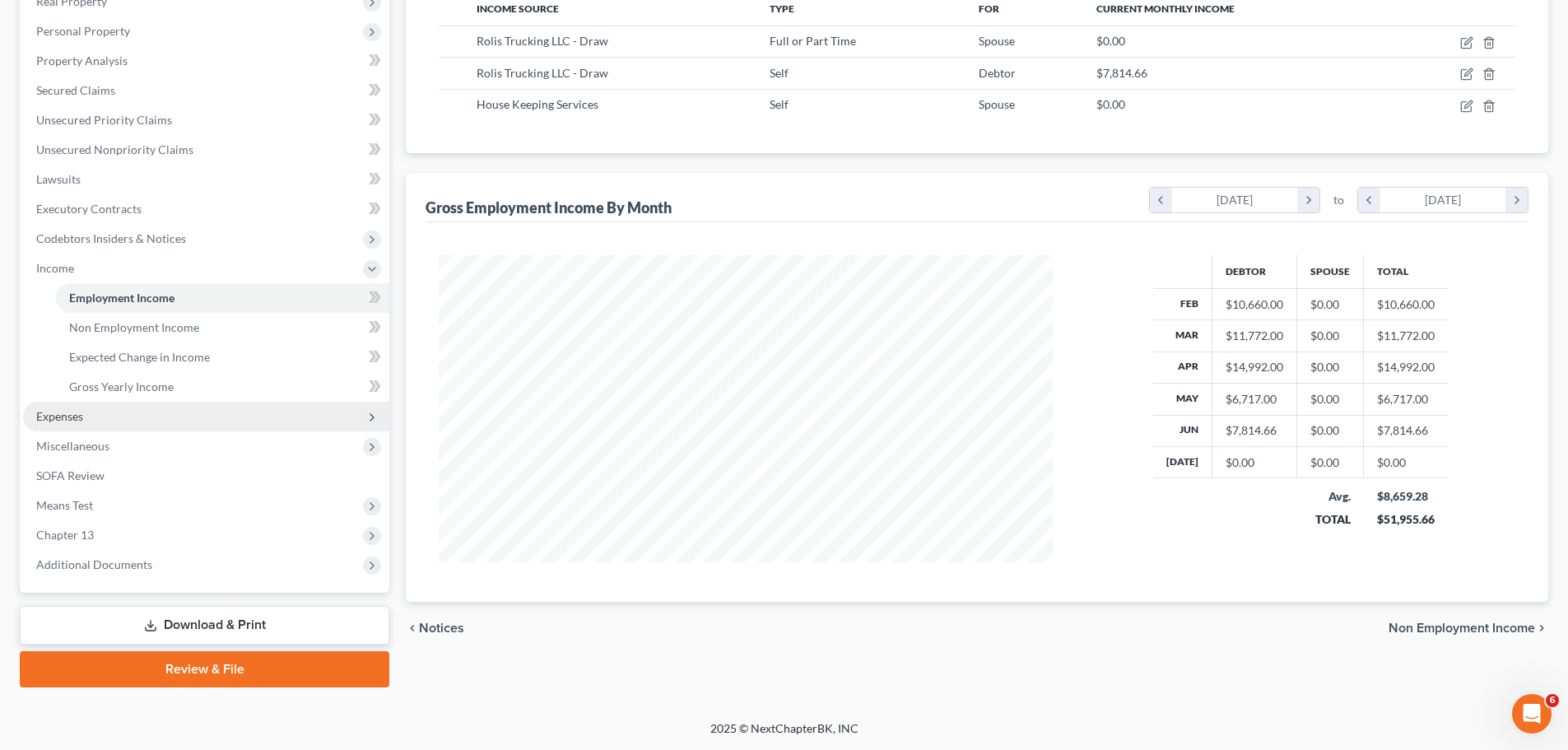
click at [56, 421] on span "Expenses" at bounding box center [59, 416] width 47 height 14
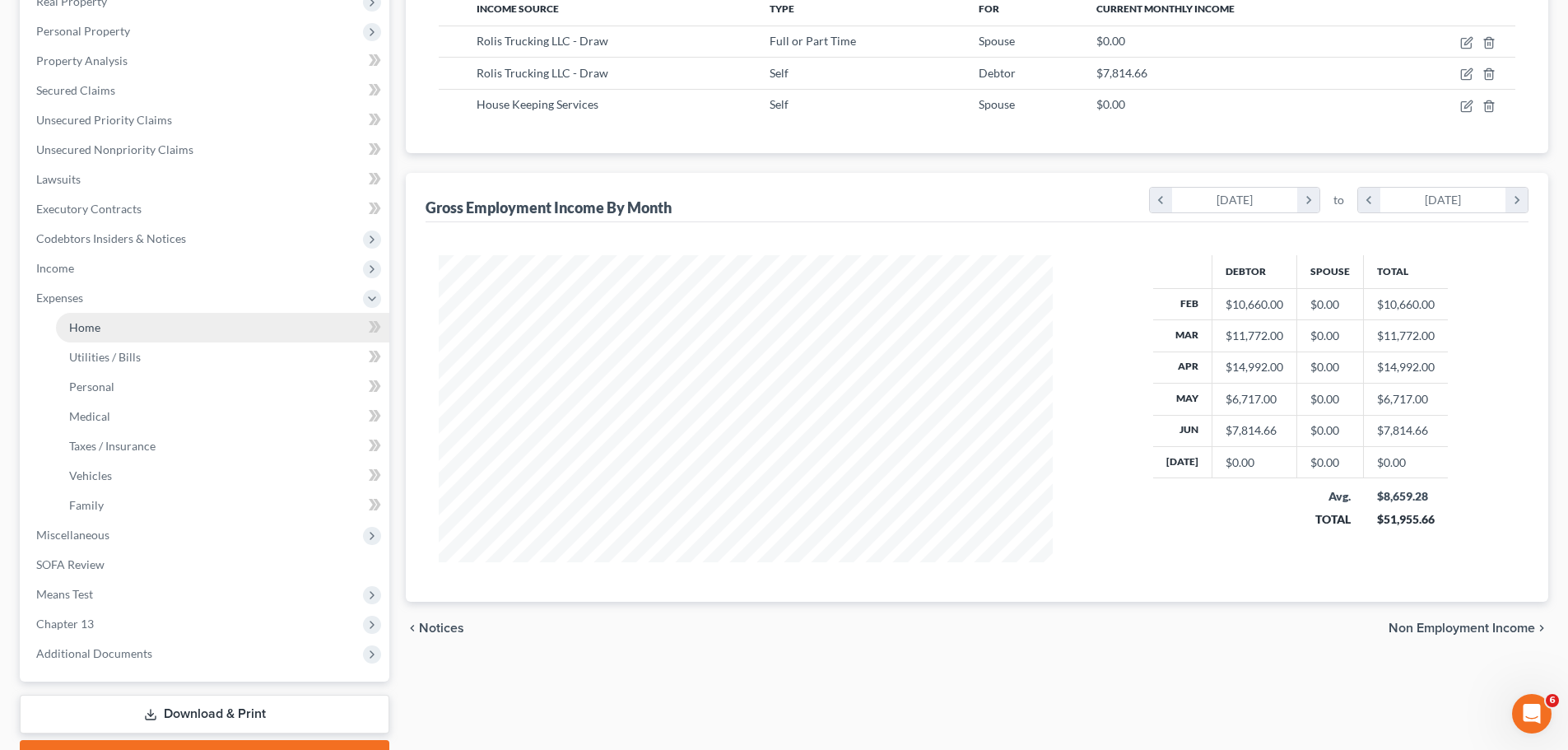
click at [90, 323] on span "Home" at bounding box center [84, 327] width 32 height 14
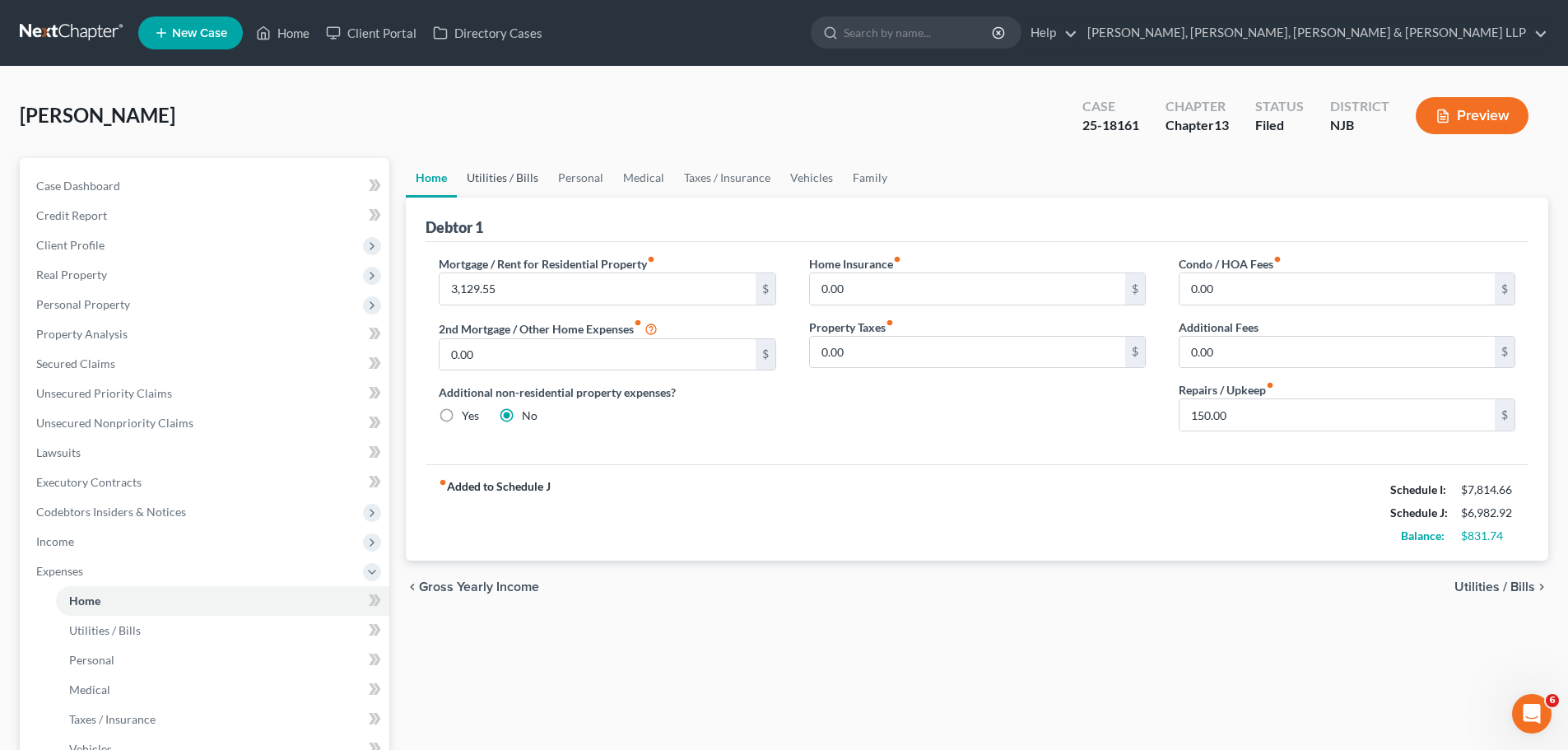
click at [499, 188] on link "Utilities / Bills" at bounding box center [502, 177] width 91 height 39
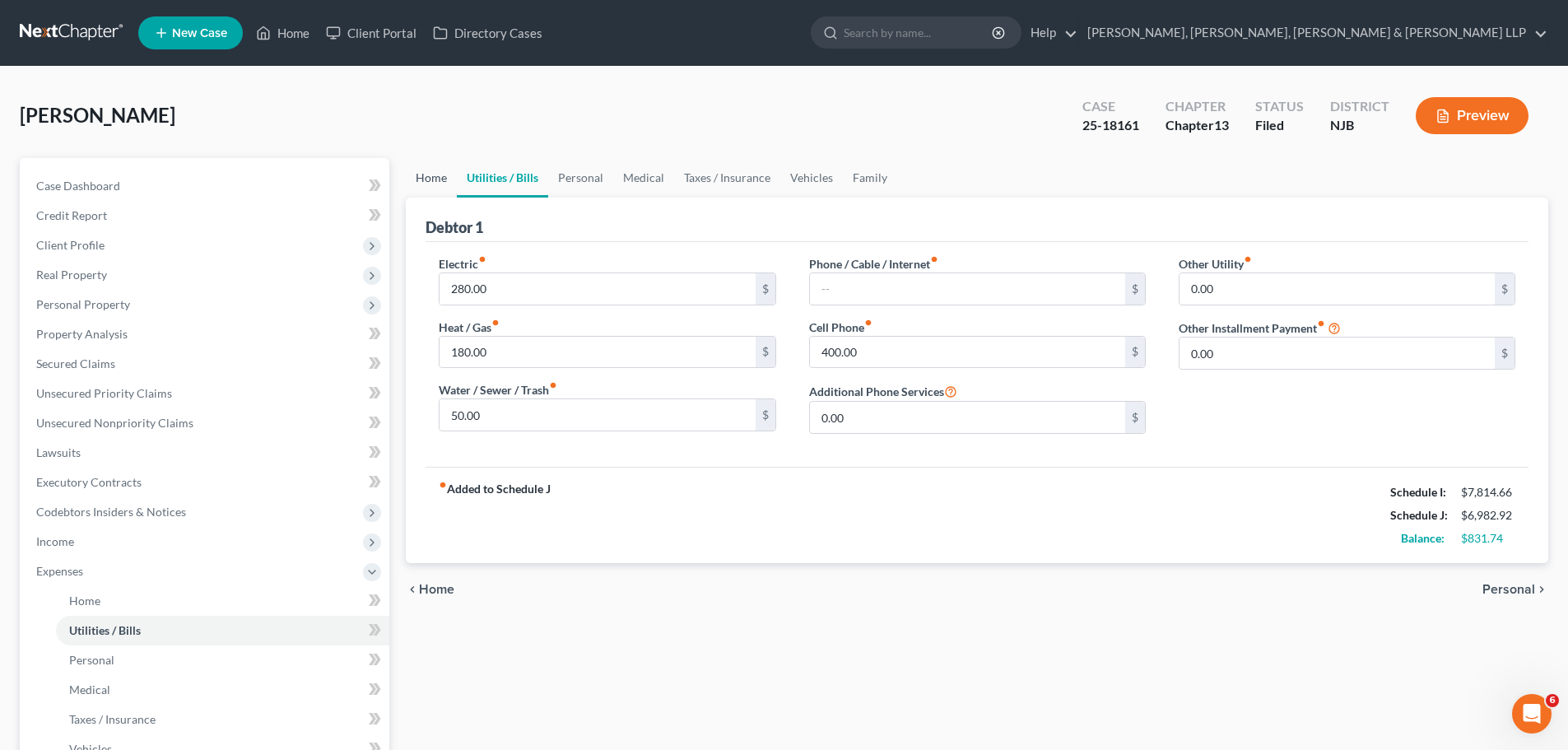
click at [422, 185] on link "Home" at bounding box center [431, 177] width 51 height 39
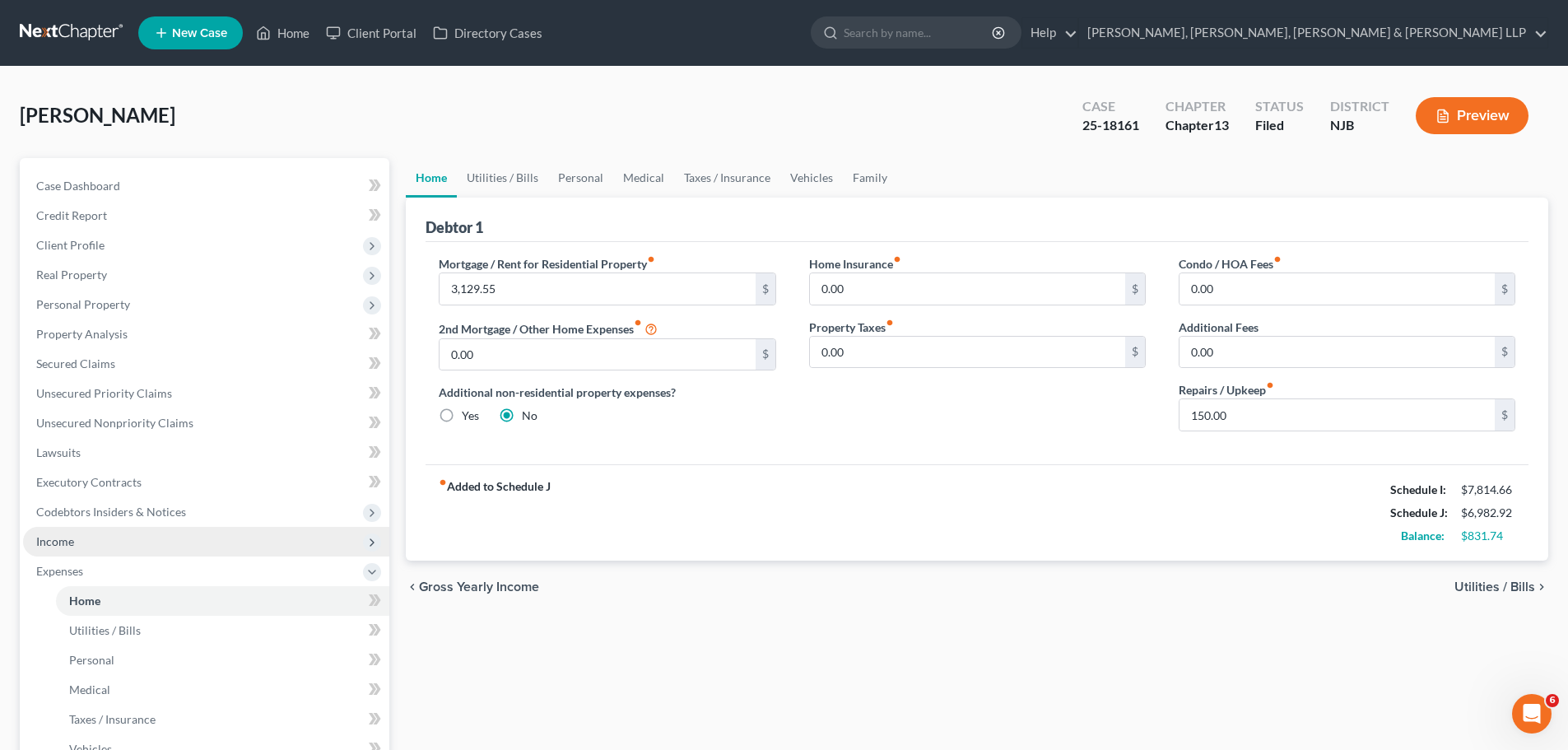
click at [55, 539] on span "Income" at bounding box center [55, 541] width 37 height 14
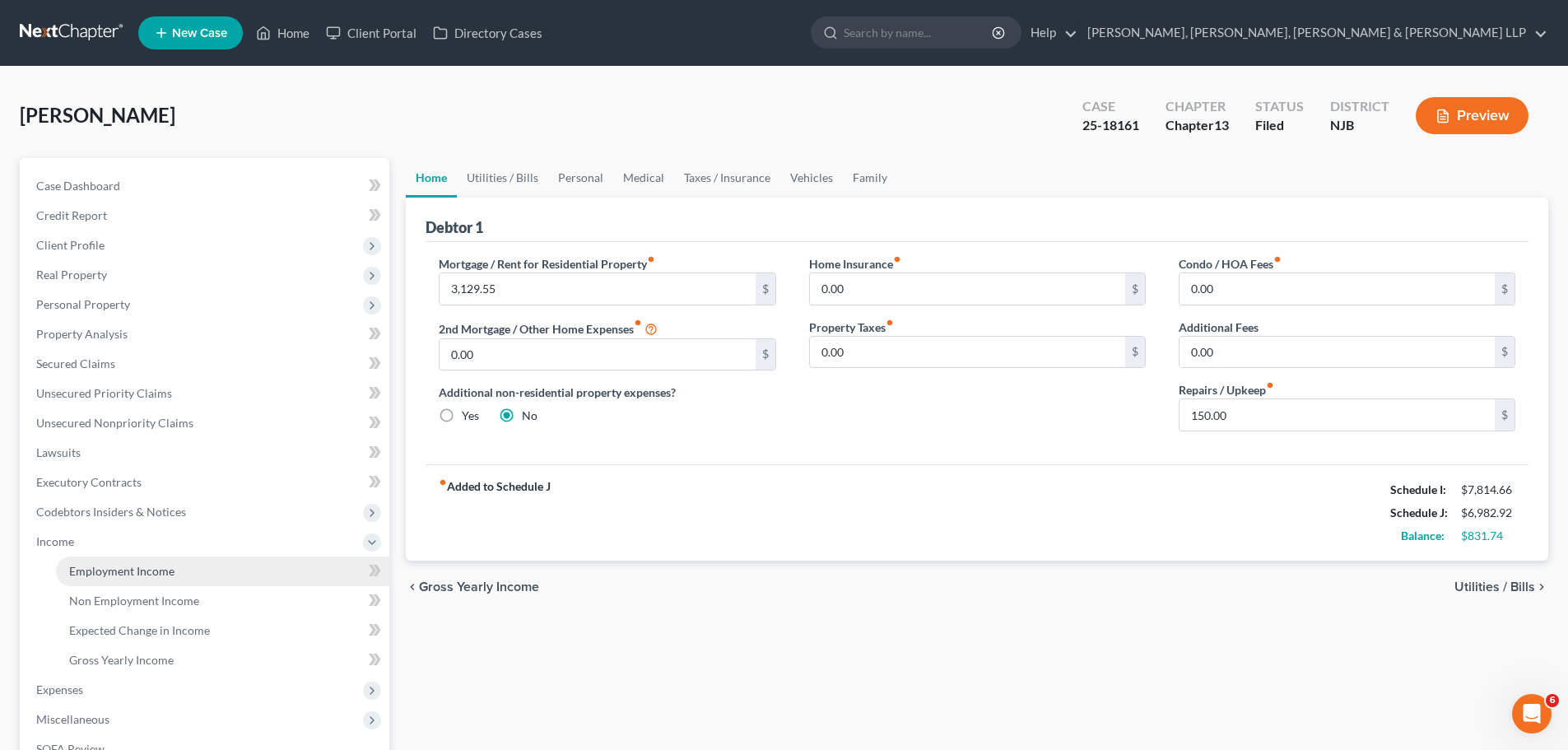
click at [89, 567] on span "Employment Income" at bounding box center [122, 571] width 106 height 14
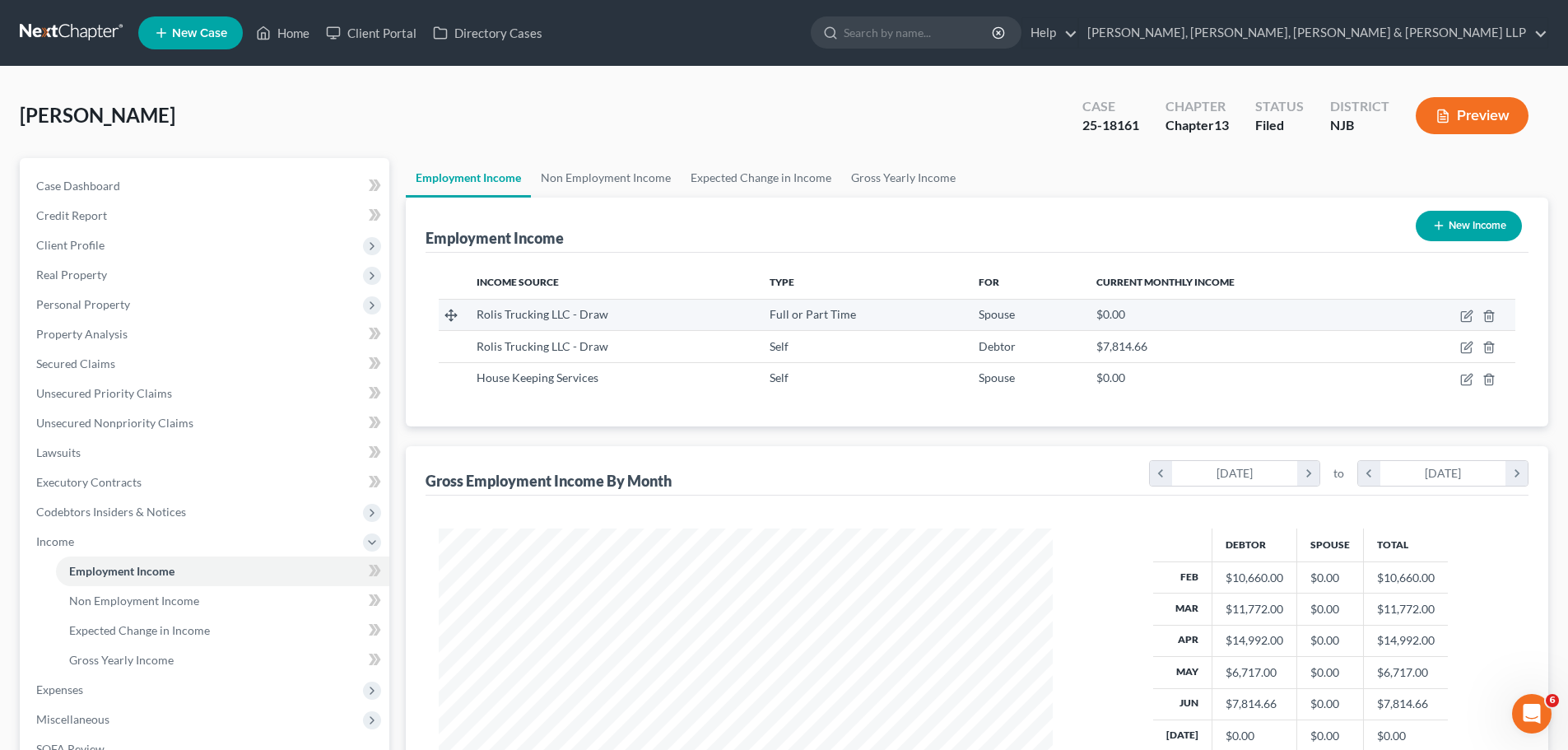
scroll to position [307, 647]
click at [586, 174] on link "Non Employment Income" at bounding box center [606, 177] width 150 height 39
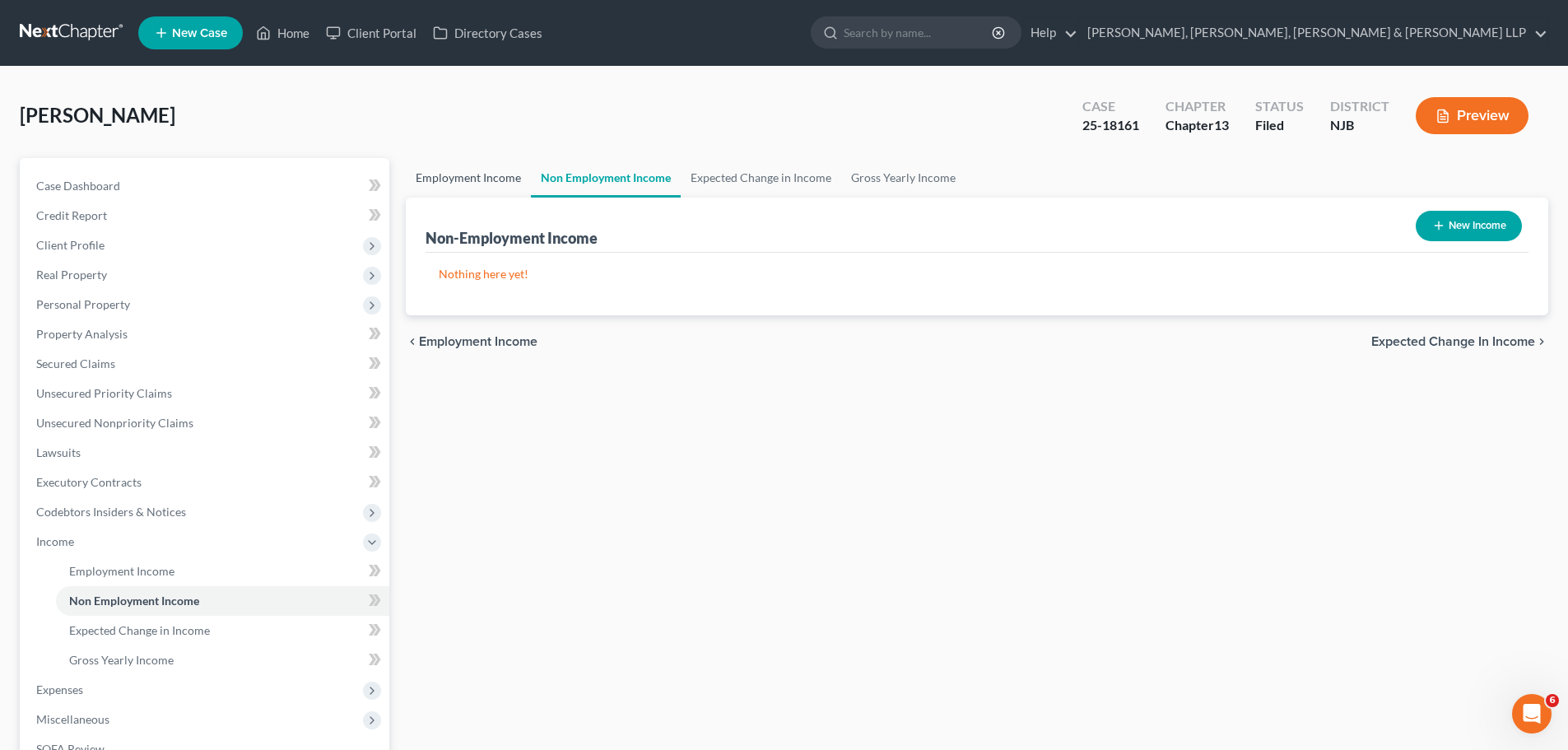
click at [470, 183] on link "Employment Income" at bounding box center [468, 177] width 125 height 39
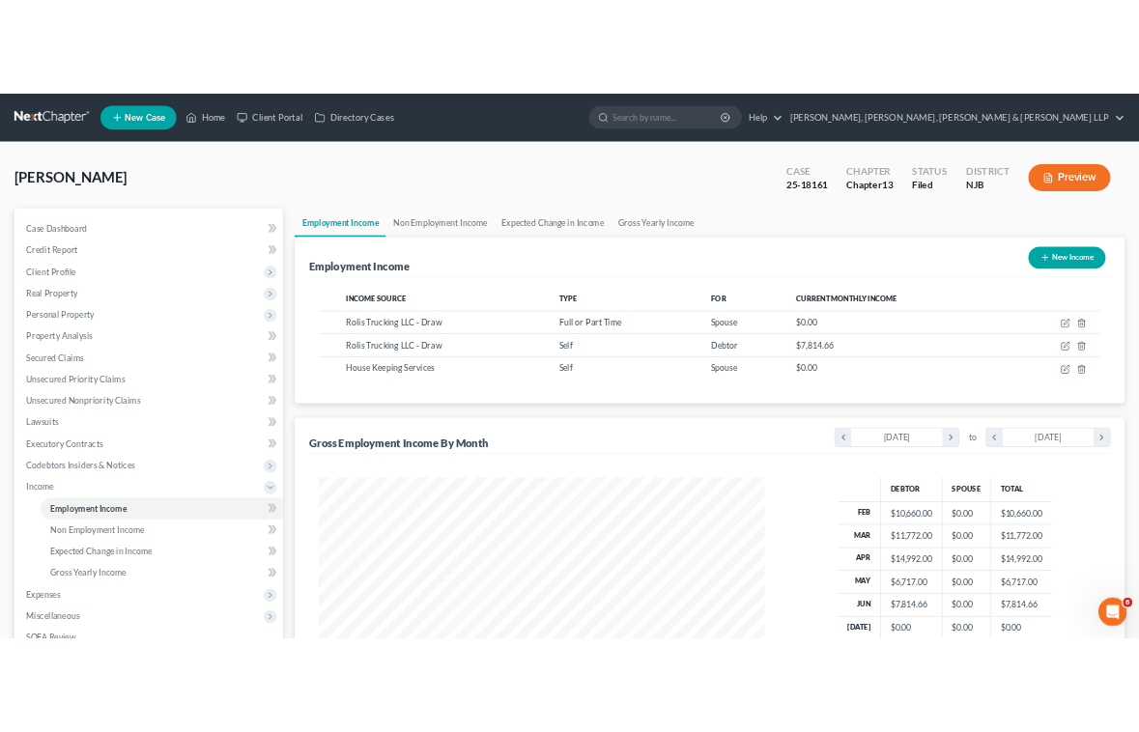
scroll to position [360, 759]
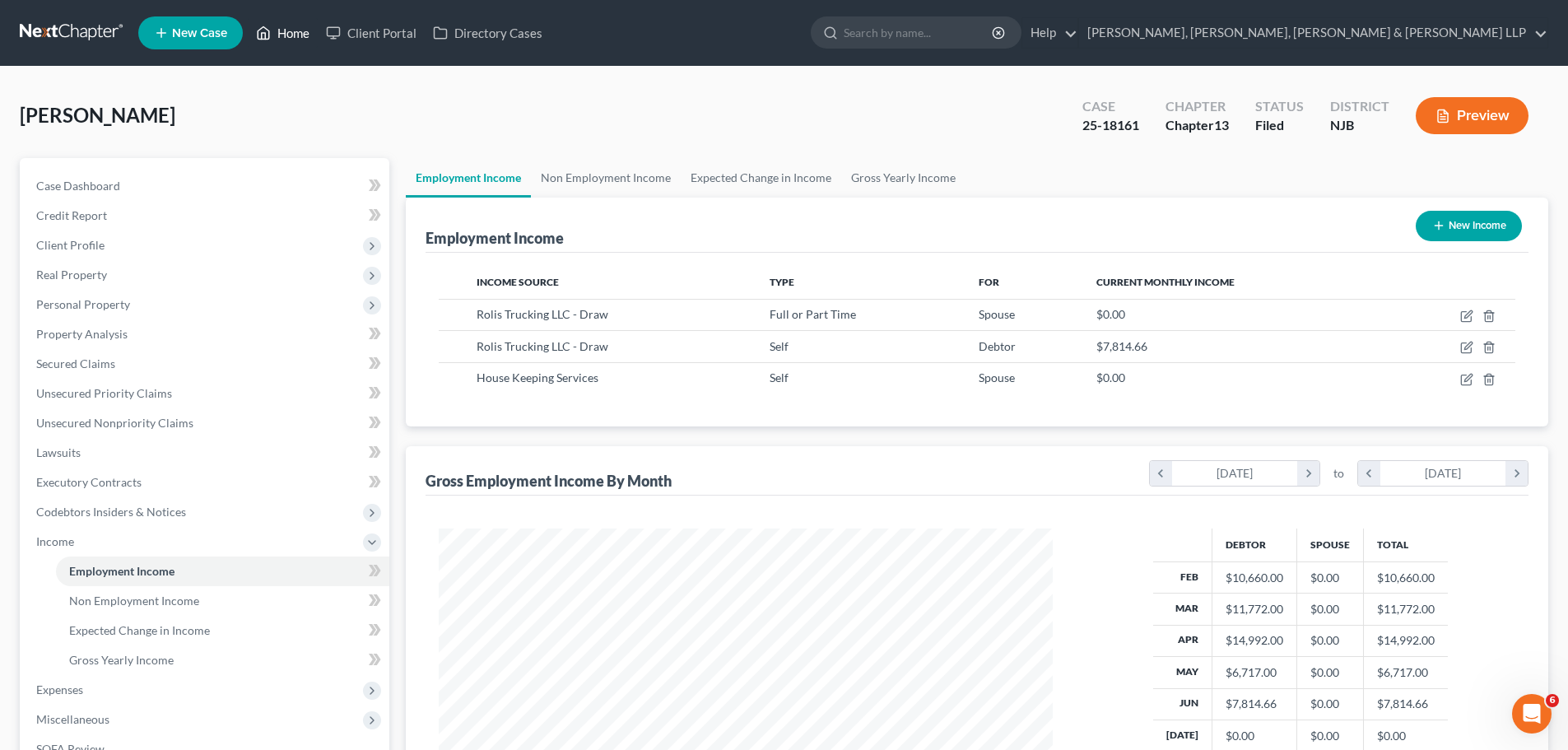
click at [302, 29] on link "Home" at bounding box center [283, 32] width 70 height 30
